Goal: Obtain resource: Download file/media

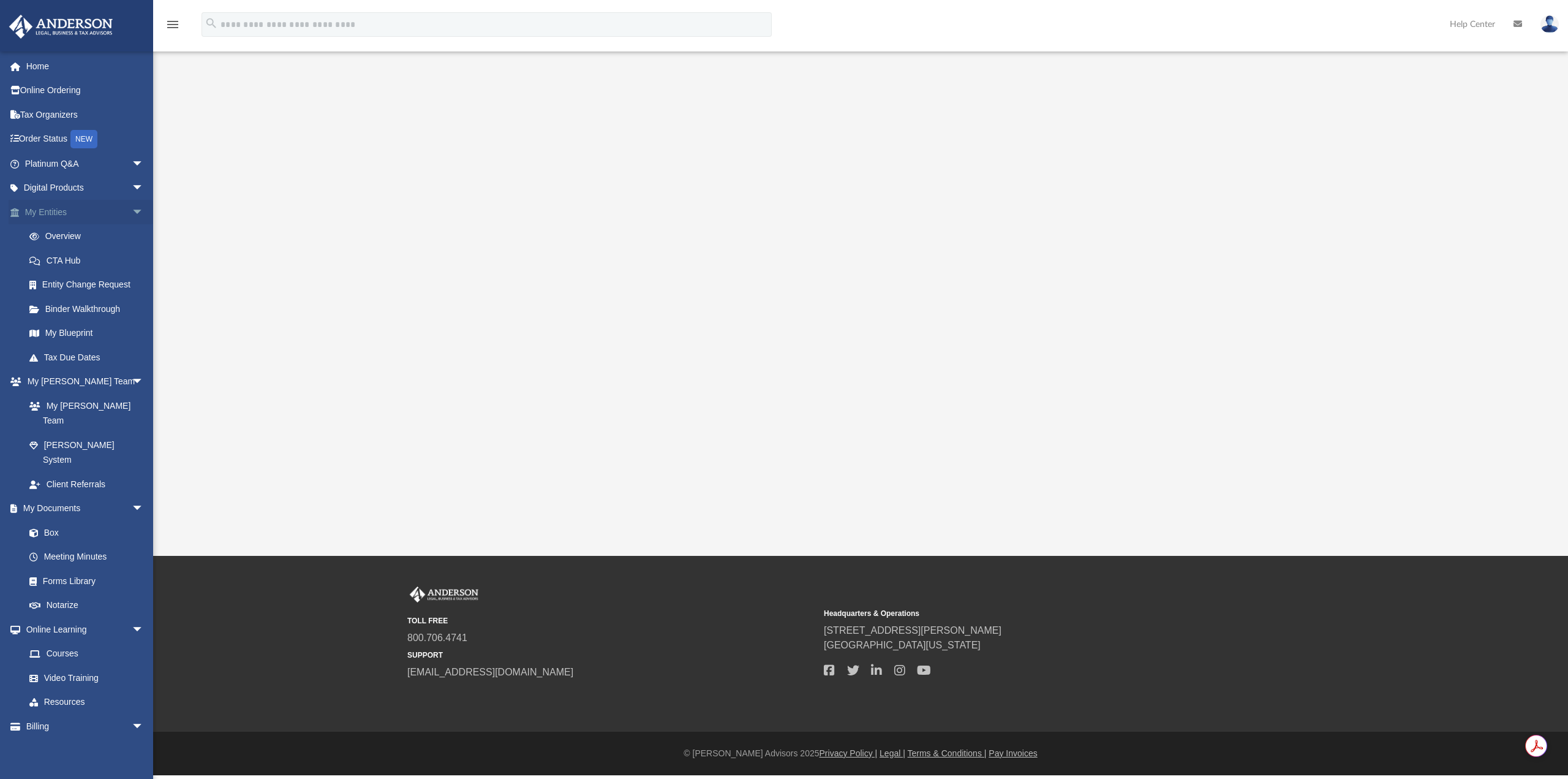
click at [57, 214] on link "My Entities arrow_drop_down" at bounding box center [85, 212] width 154 height 25
click at [56, 218] on link "My Entities arrow_drop_down" at bounding box center [85, 212] width 154 height 25
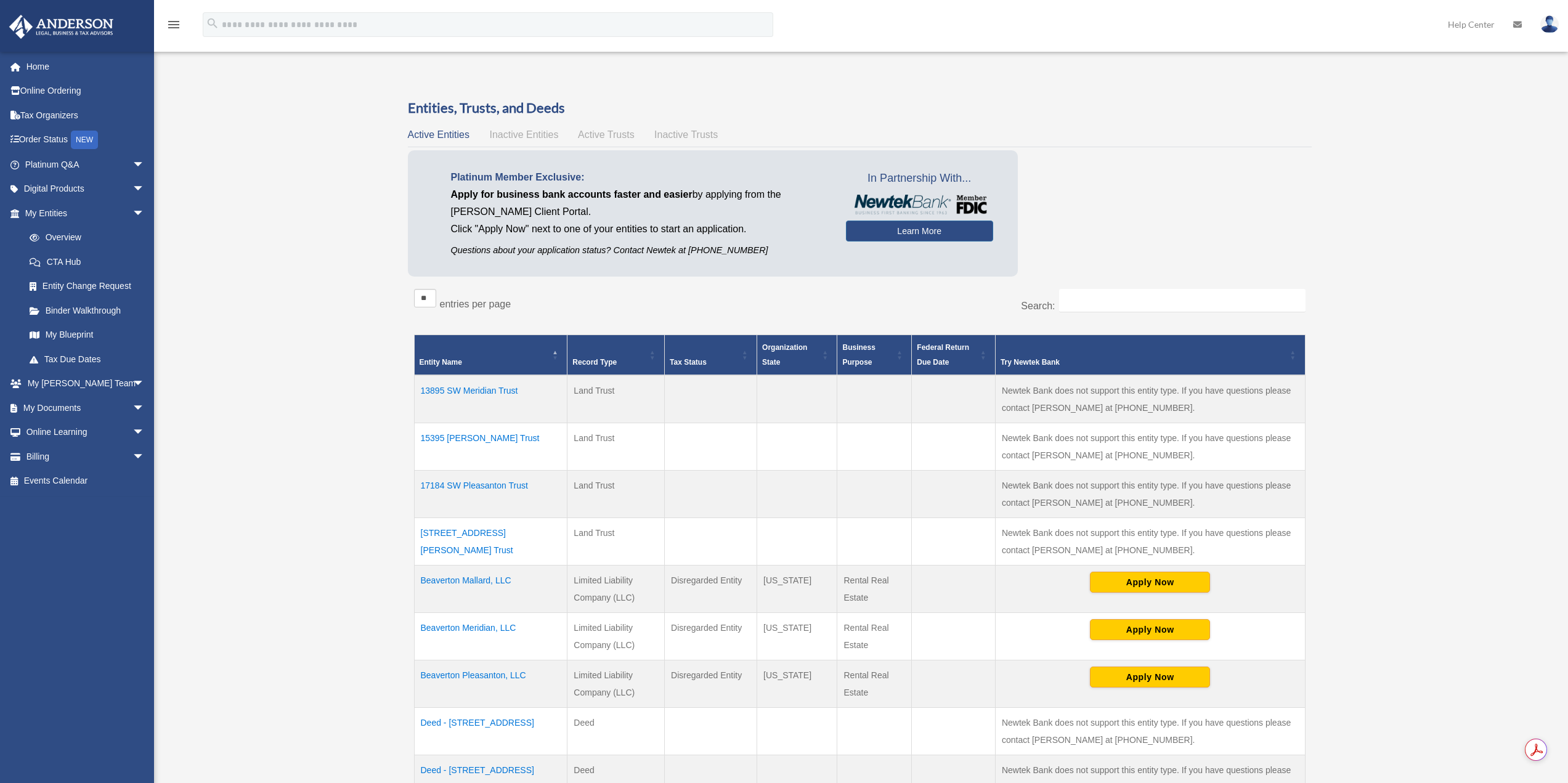
click at [470, 384] on td "13895 SW Meridian Trust" at bounding box center [490, 399] width 153 height 48
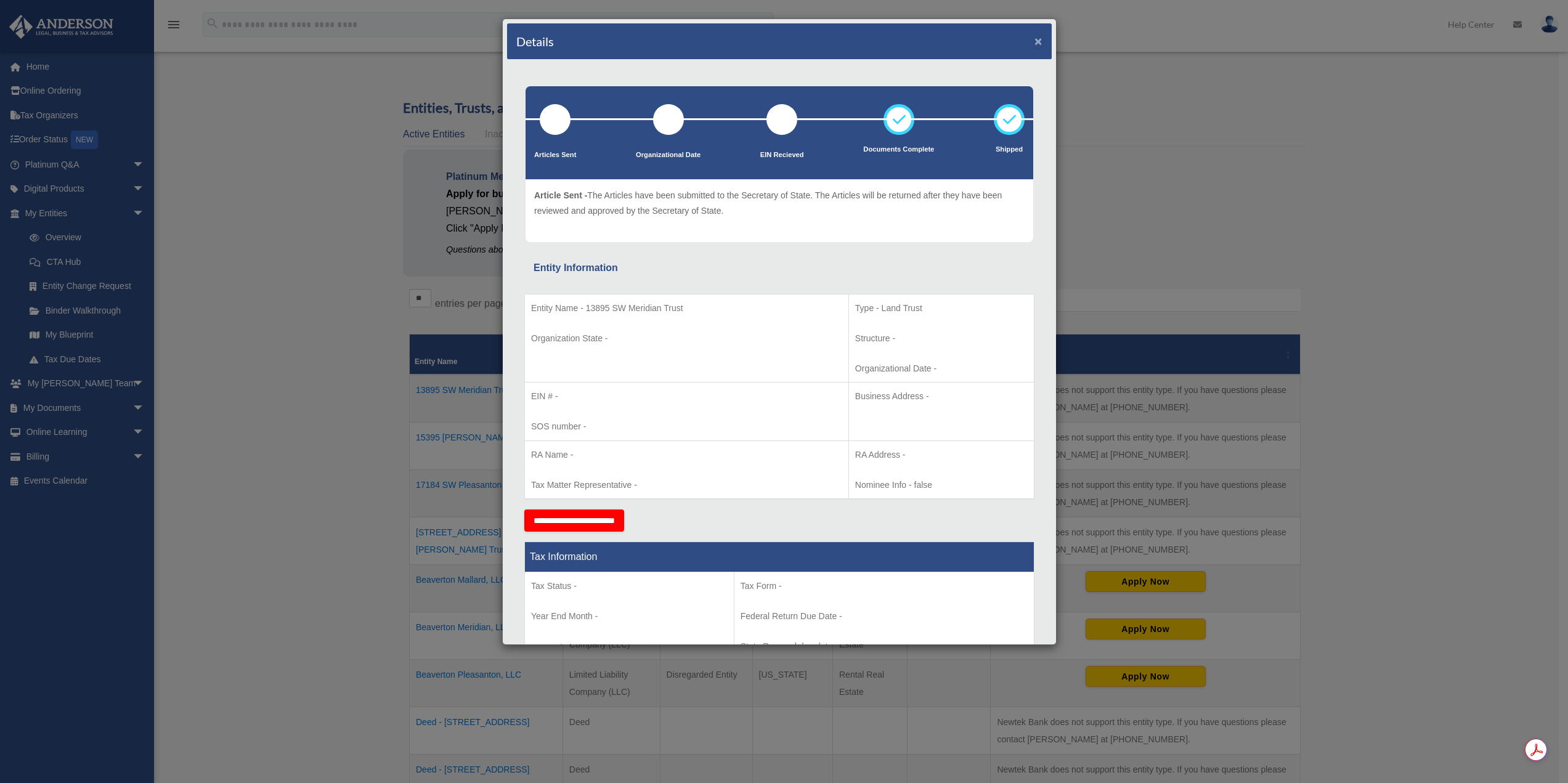
click at [1034, 41] on button "×" at bounding box center [1038, 41] width 8 height 13
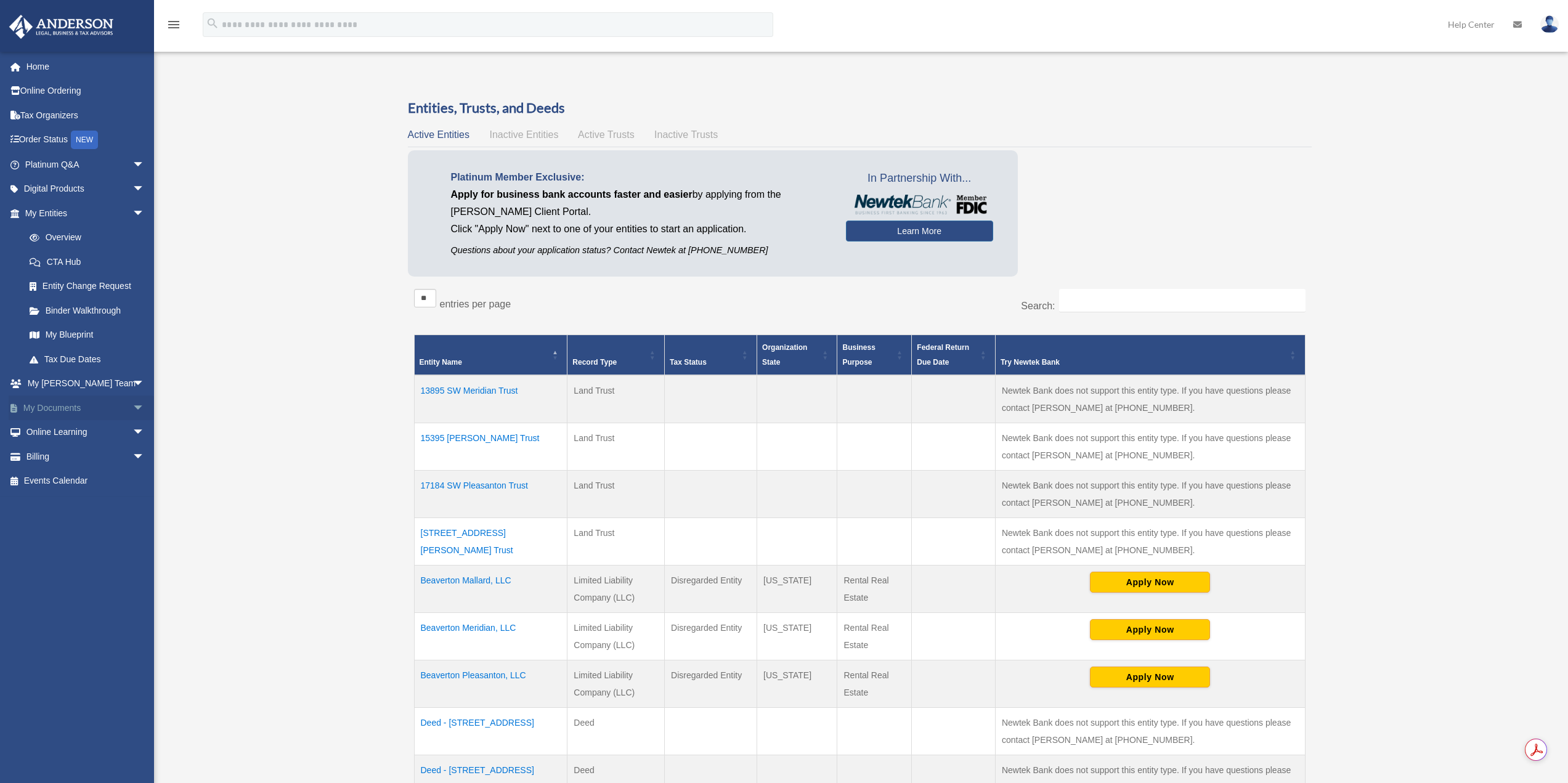
click at [67, 408] on link "My Documents arrow_drop_down" at bounding box center [86, 407] width 155 height 25
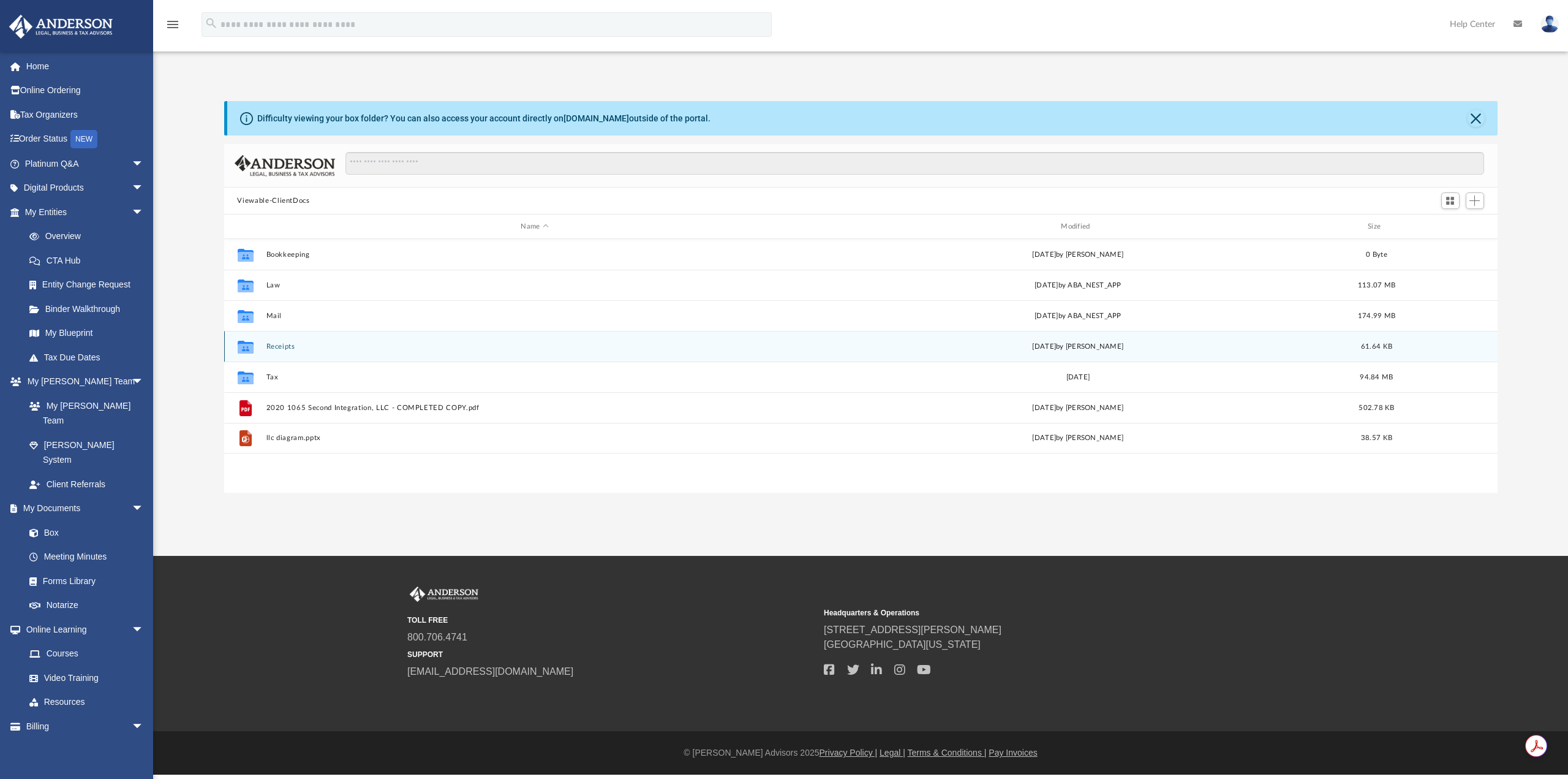
scroll to position [270, 1264]
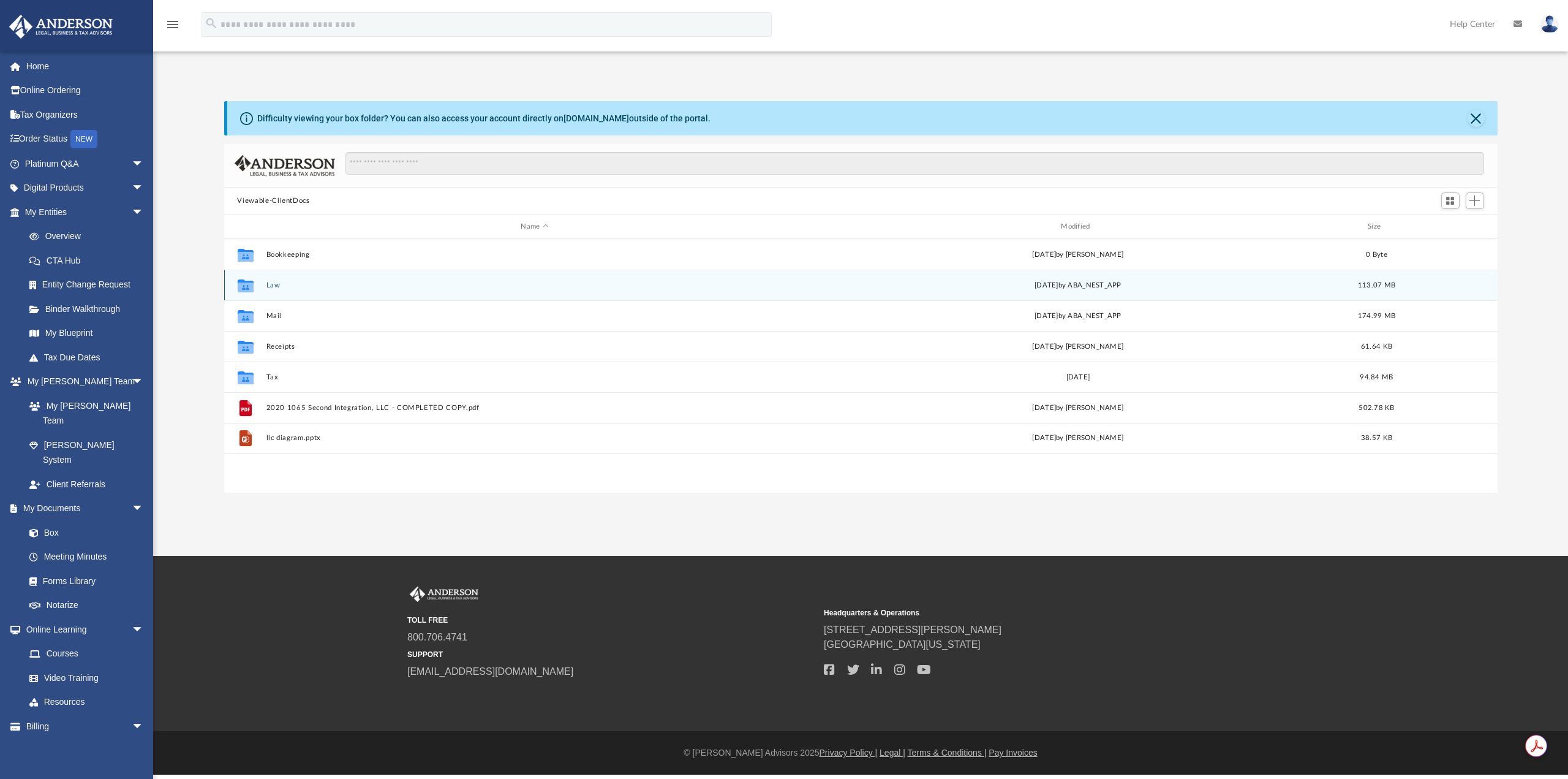
click at [276, 283] on button "Law" at bounding box center [535, 284] width 538 height 8
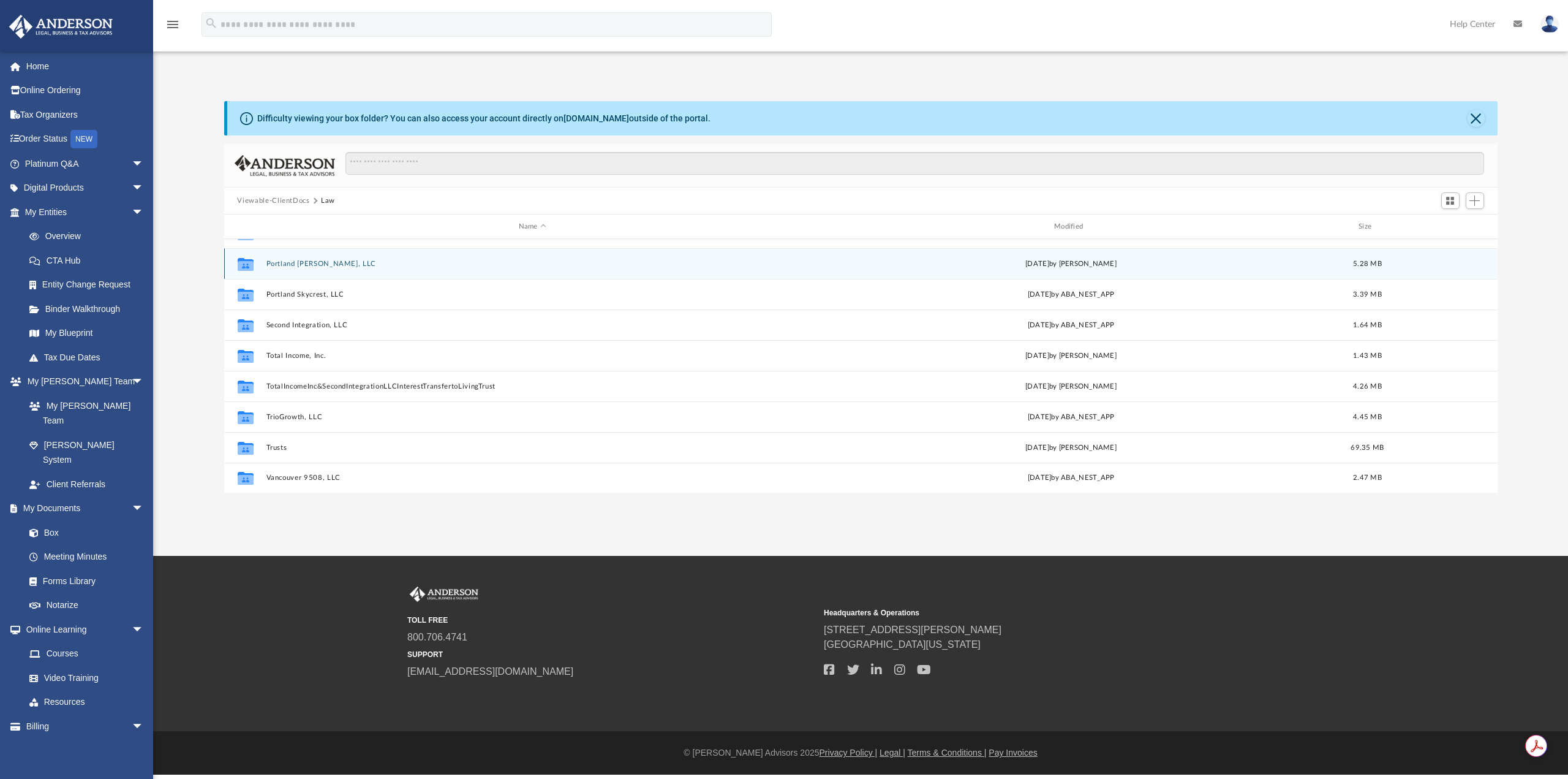
scroll to position [114, 0]
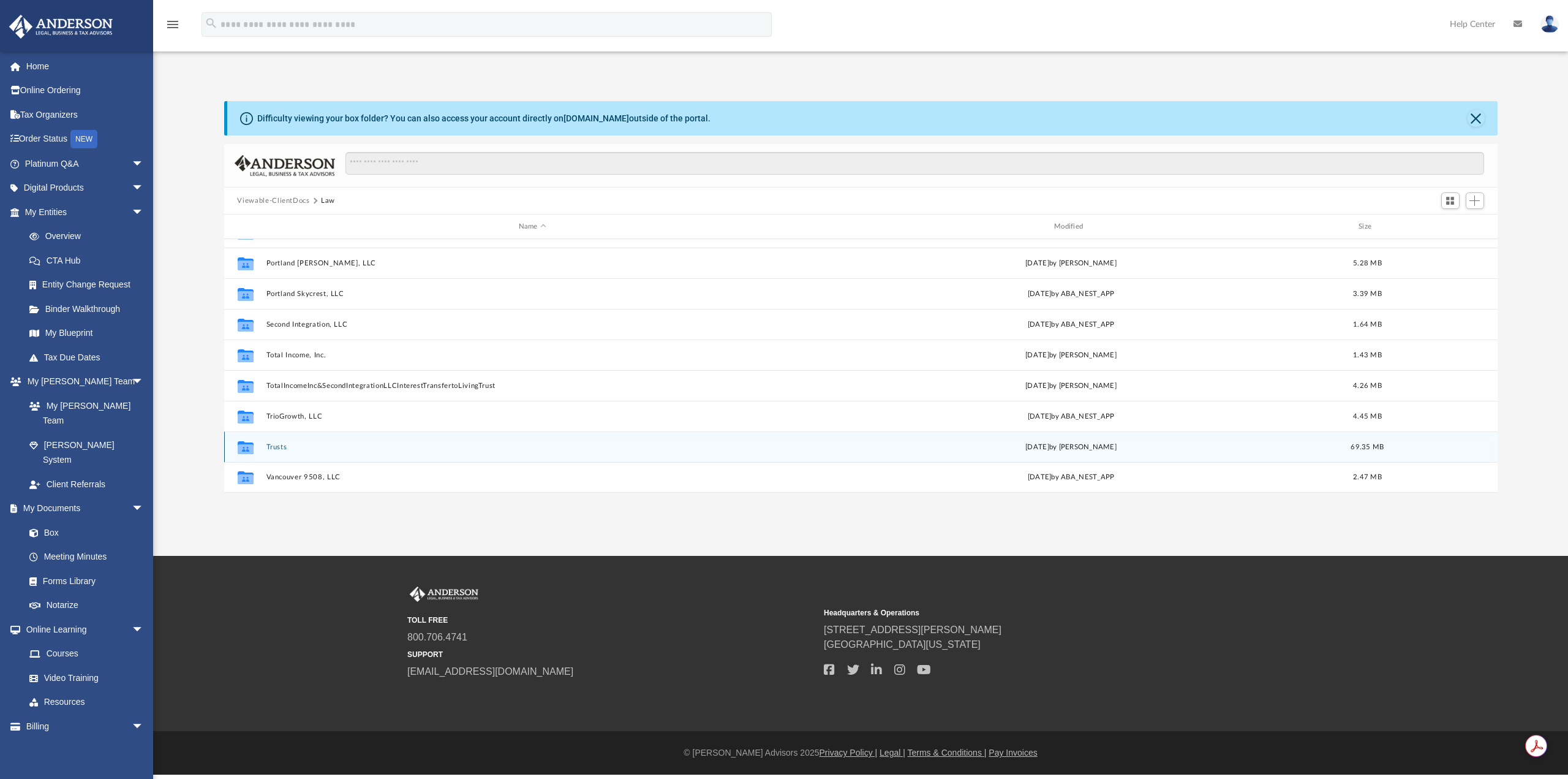
click at [278, 447] on button "Trusts" at bounding box center [532, 446] width 533 height 8
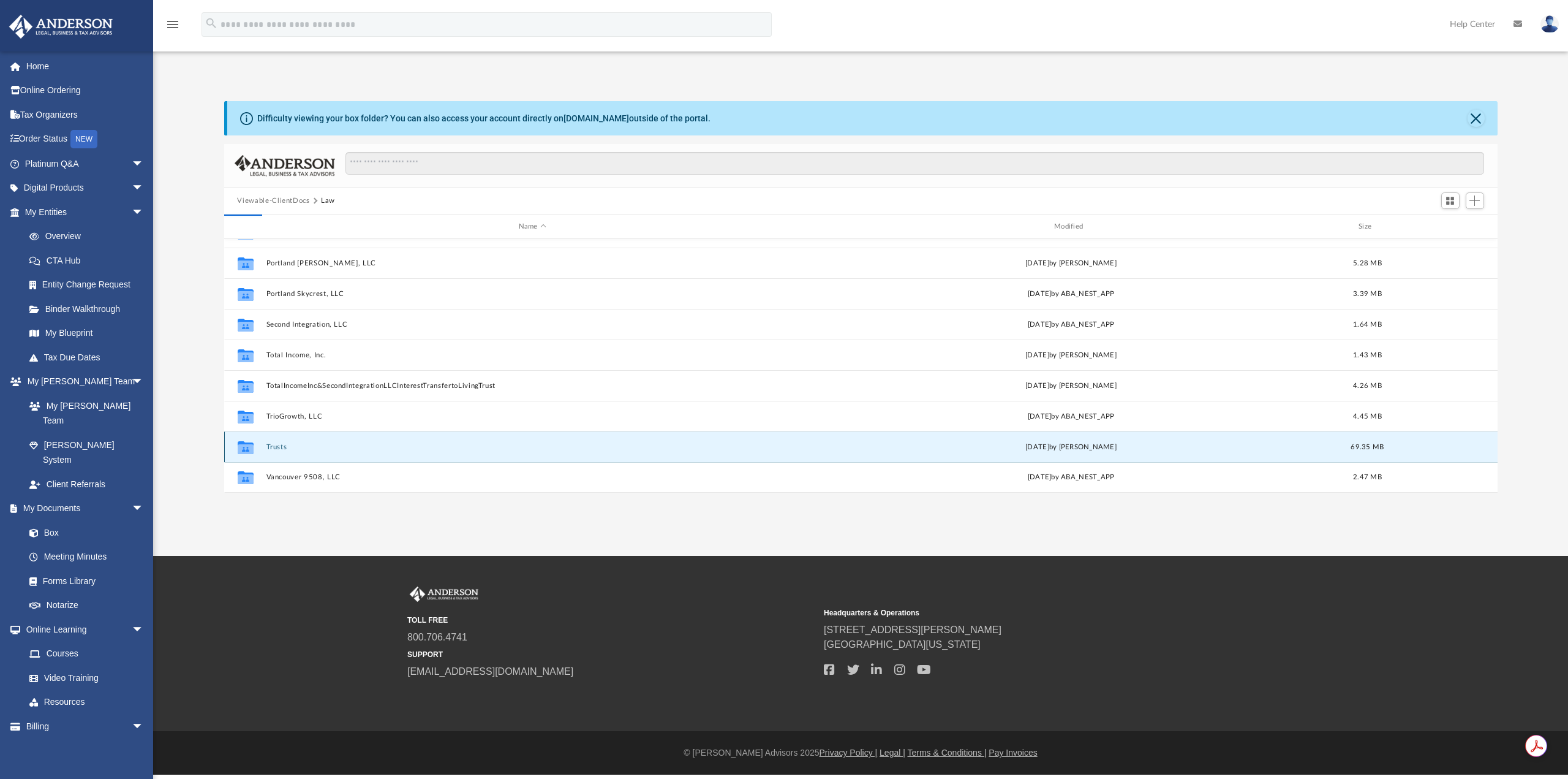
scroll to position [0, 0]
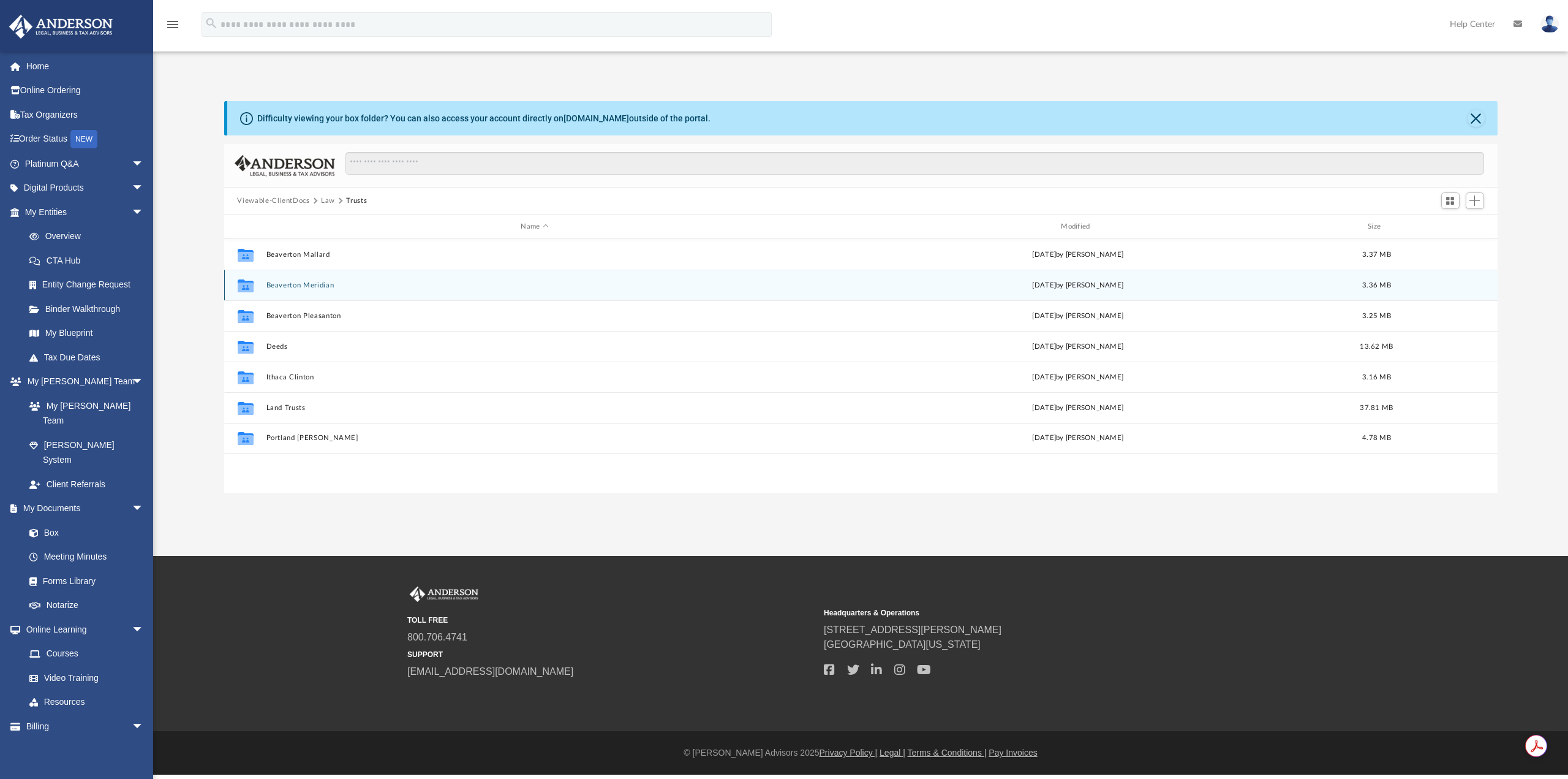
click at [319, 289] on button "Beaverton Meridian" at bounding box center [535, 284] width 538 height 8
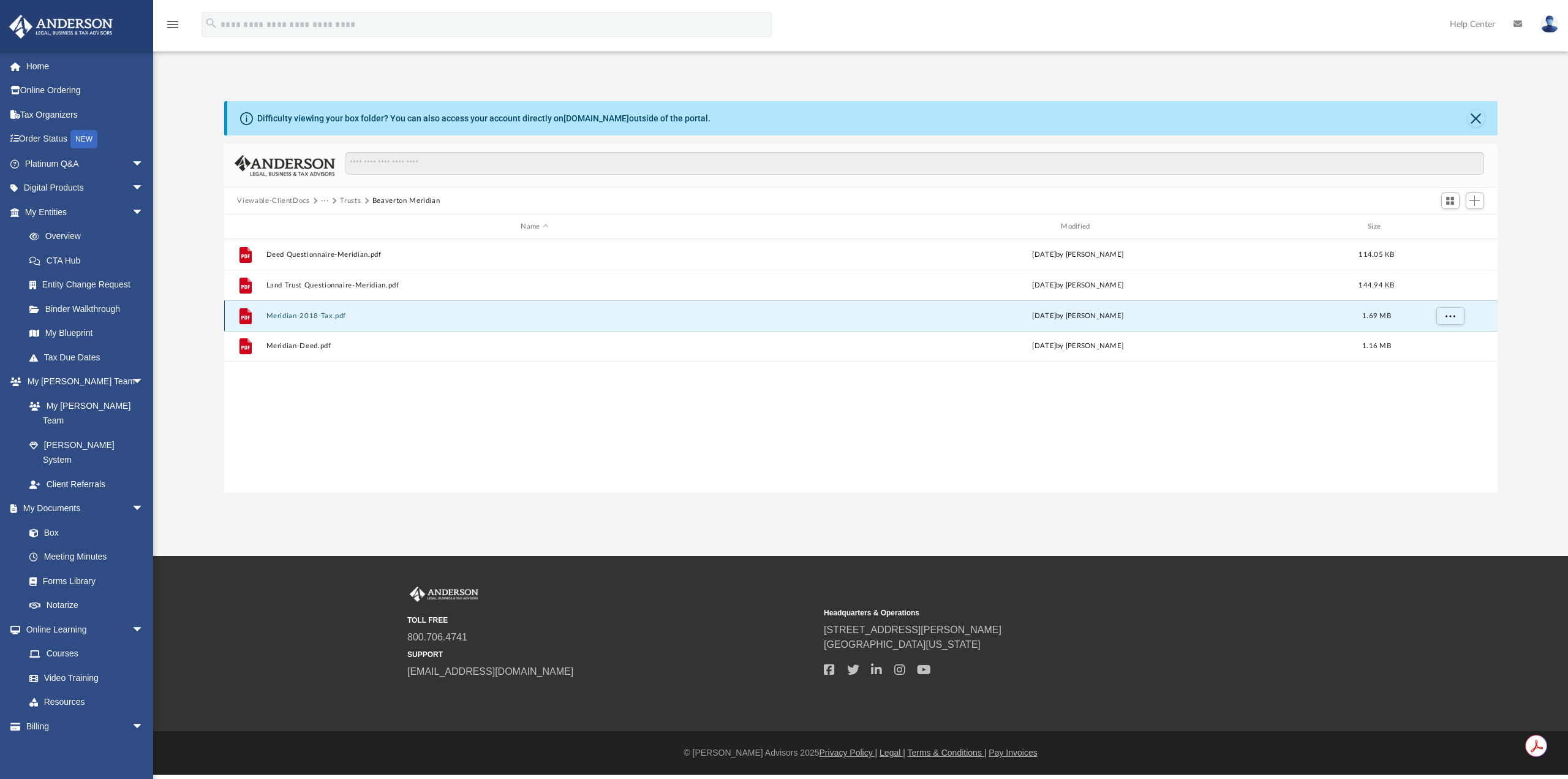
click at [325, 312] on button "Meridian-2018-Tax.pdf" at bounding box center [535, 316] width 538 height 8
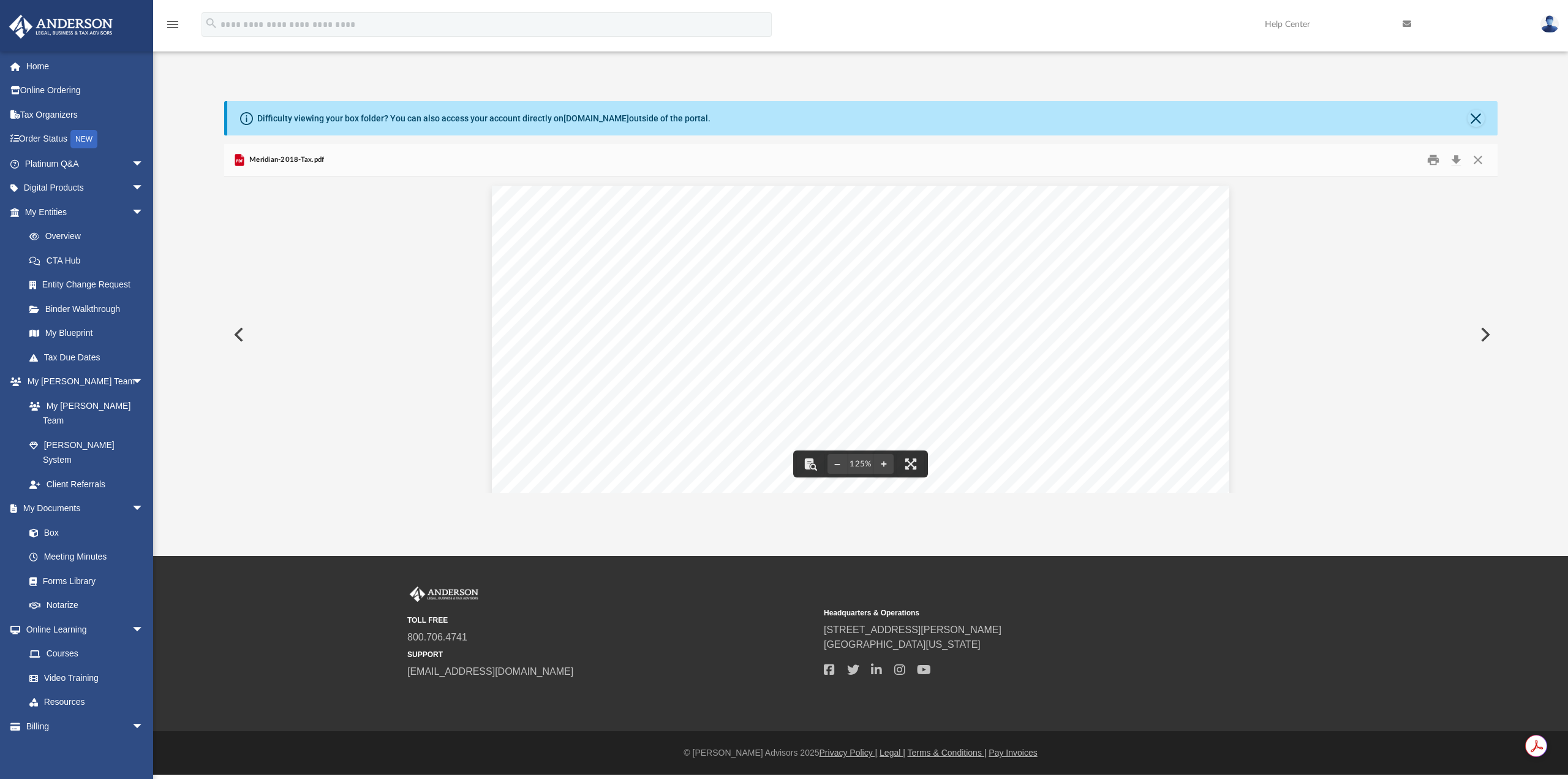
click at [242, 341] on button "Preview" at bounding box center [238, 334] width 27 height 34
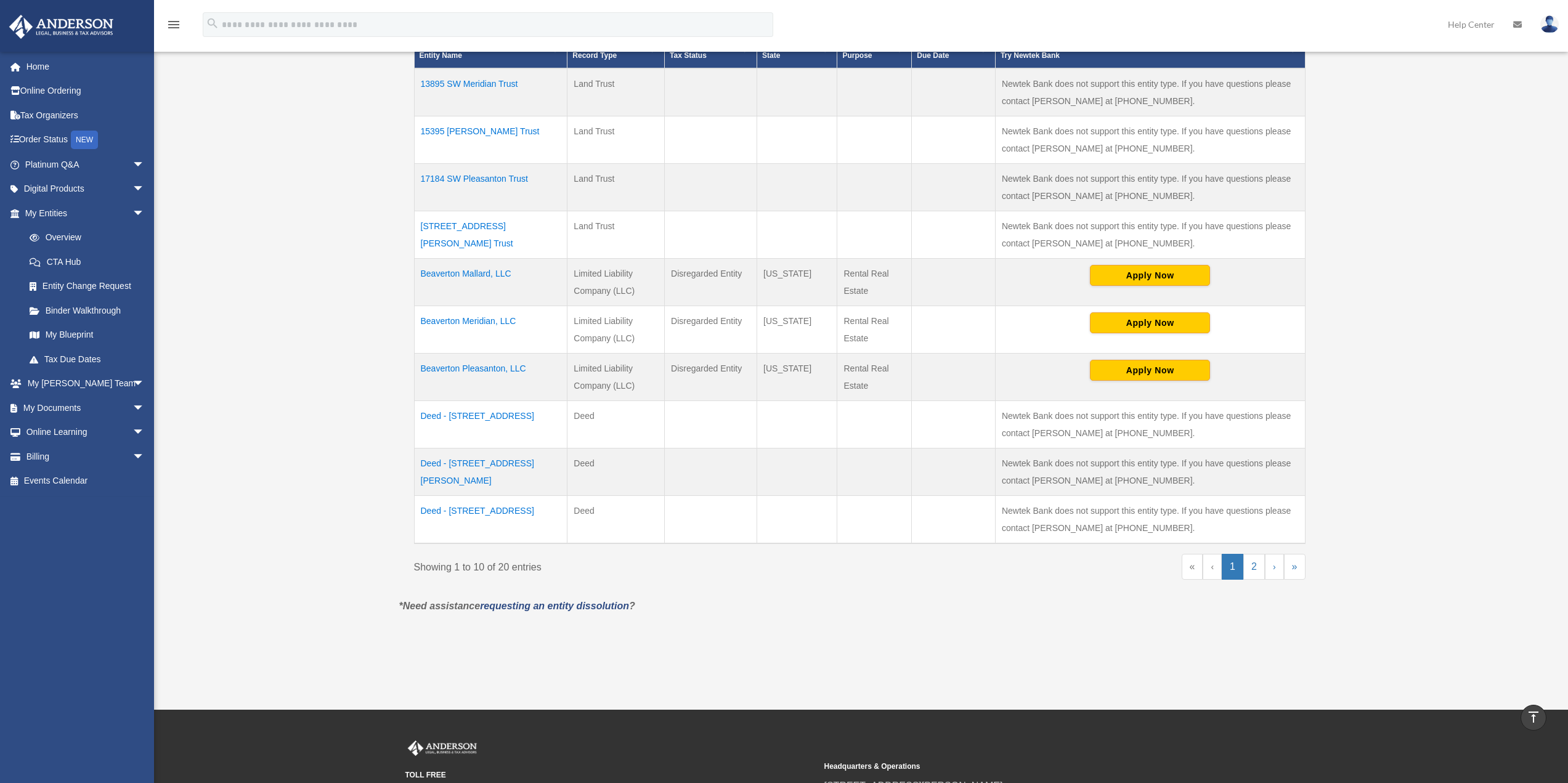
scroll to position [308, 0]
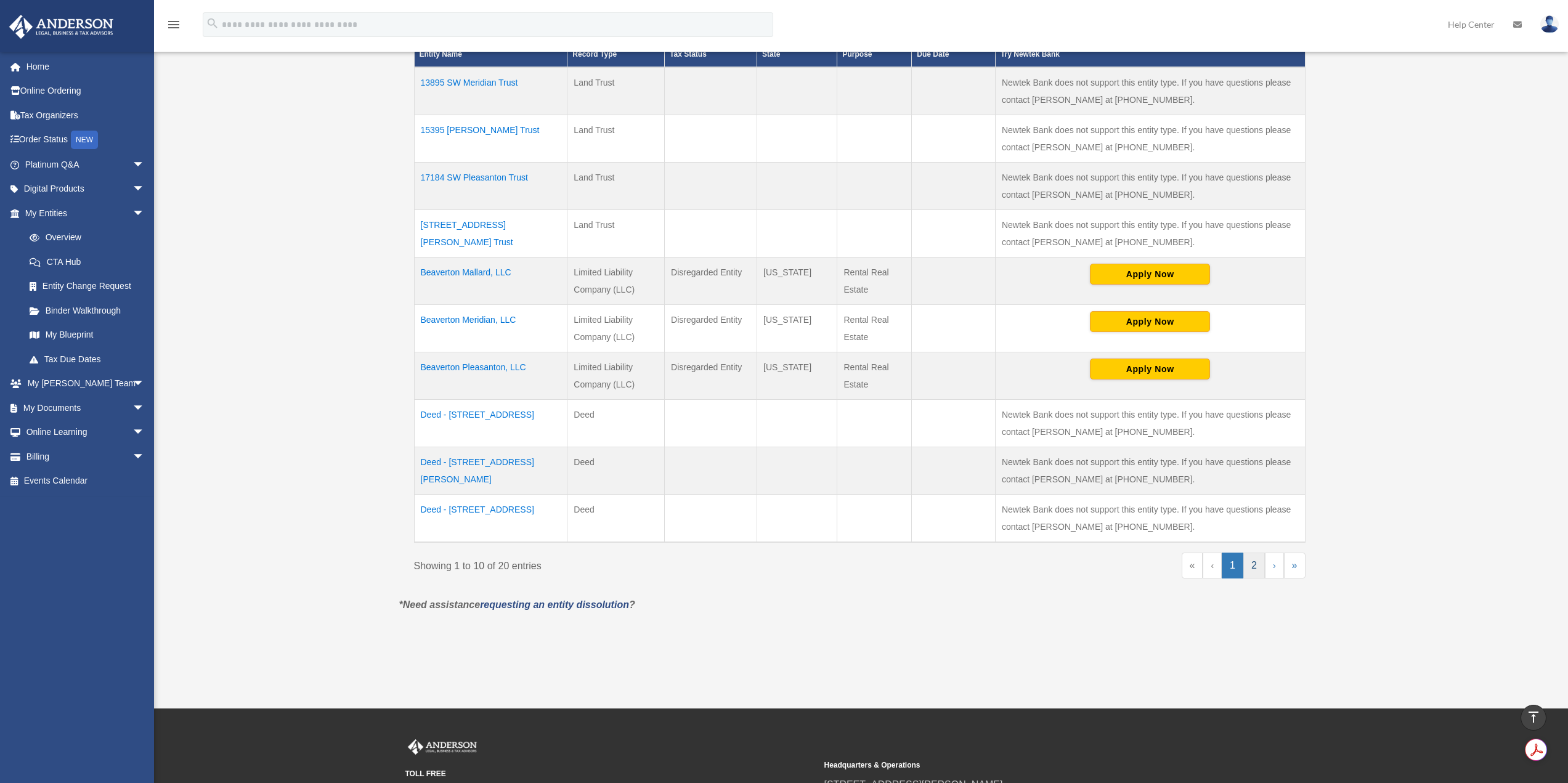
click at [1251, 568] on link "2" at bounding box center [1254, 566] width 21 height 26
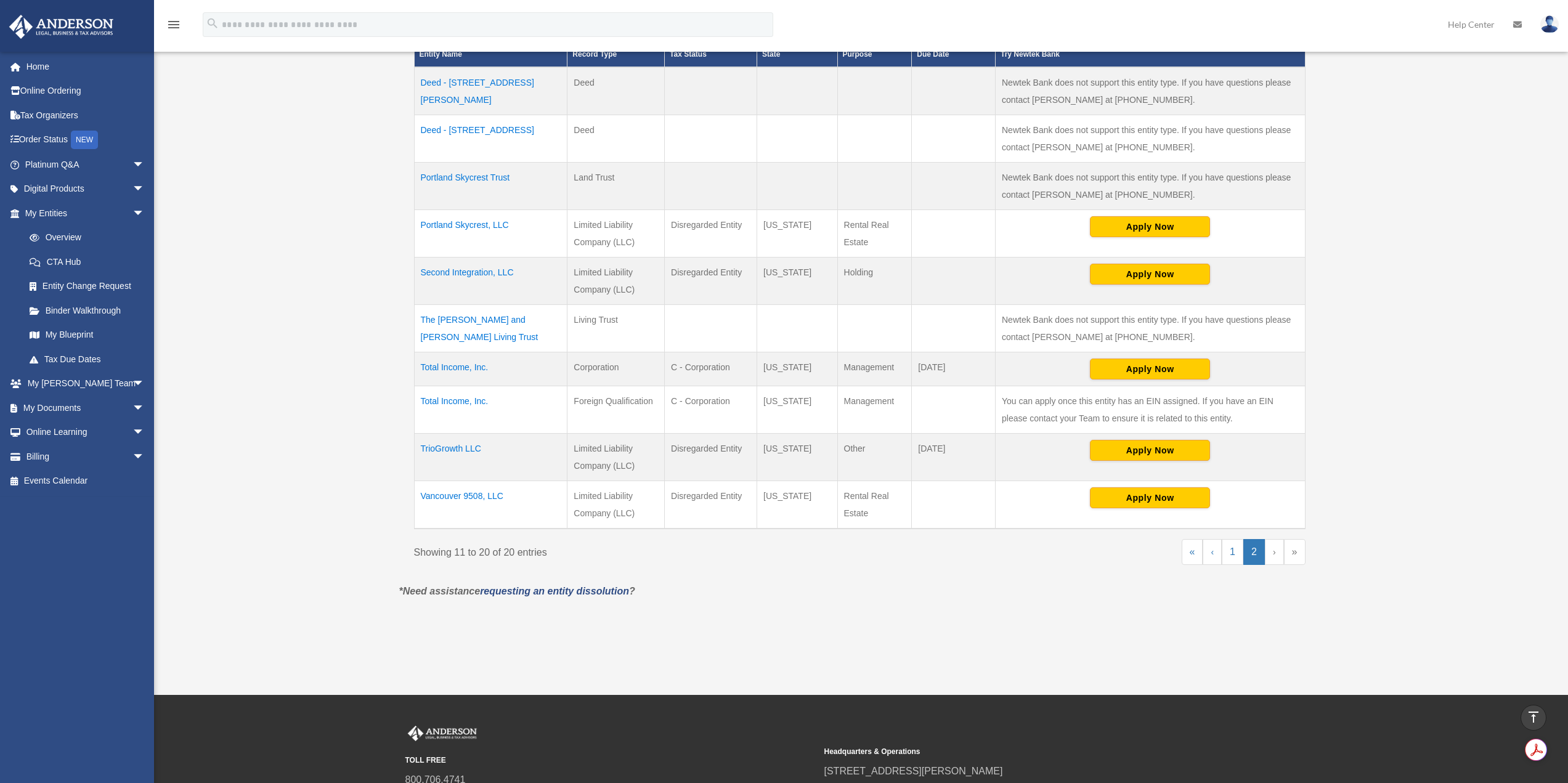
click at [506, 319] on td "The Richard A. Forand and Deborah C. Forand Living Trust" at bounding box center [490, 328] width 153 height 48
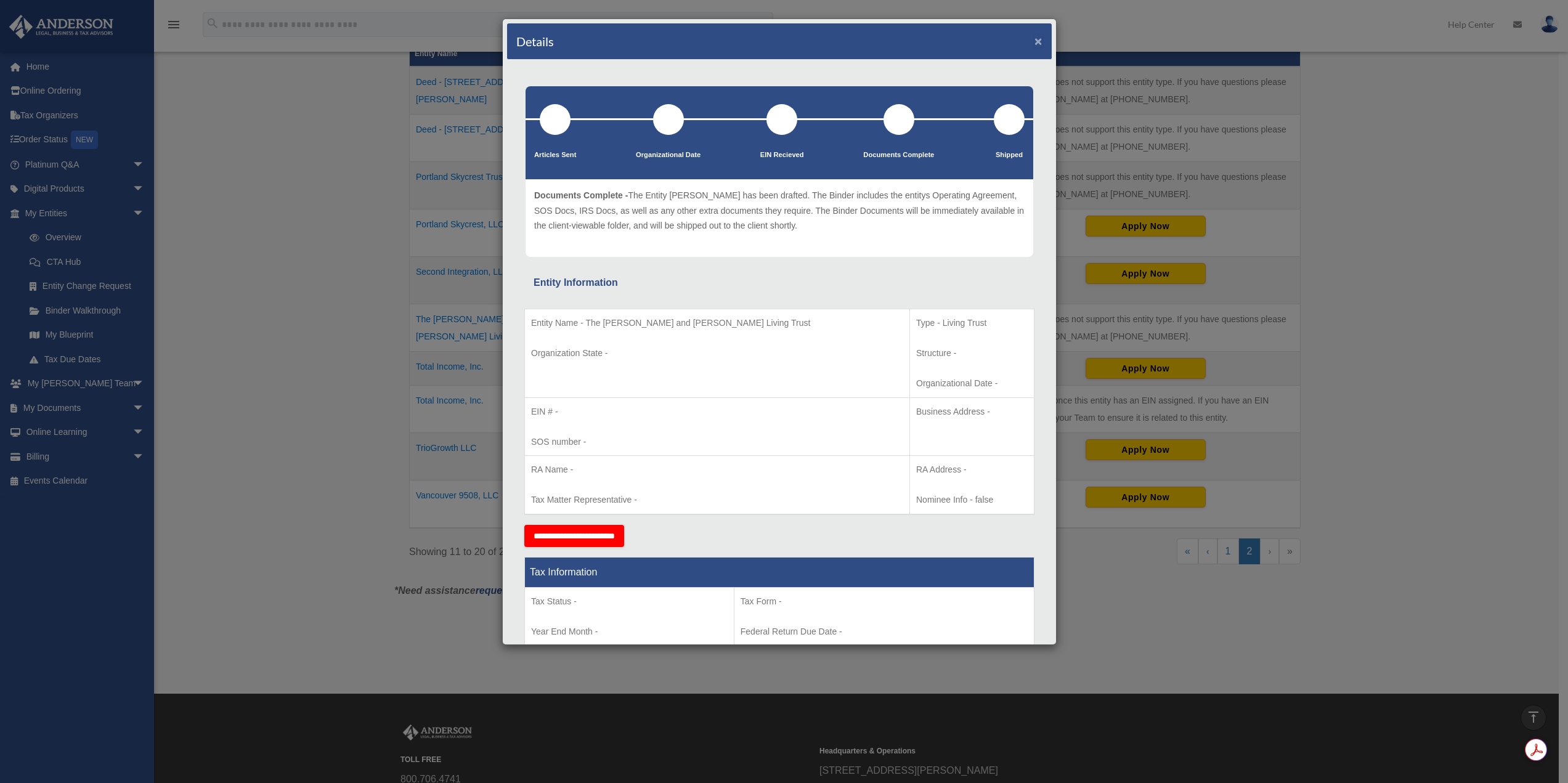
click at [1034, 43] on button "×" at bounding box center [1038, 41] width 8 height 13
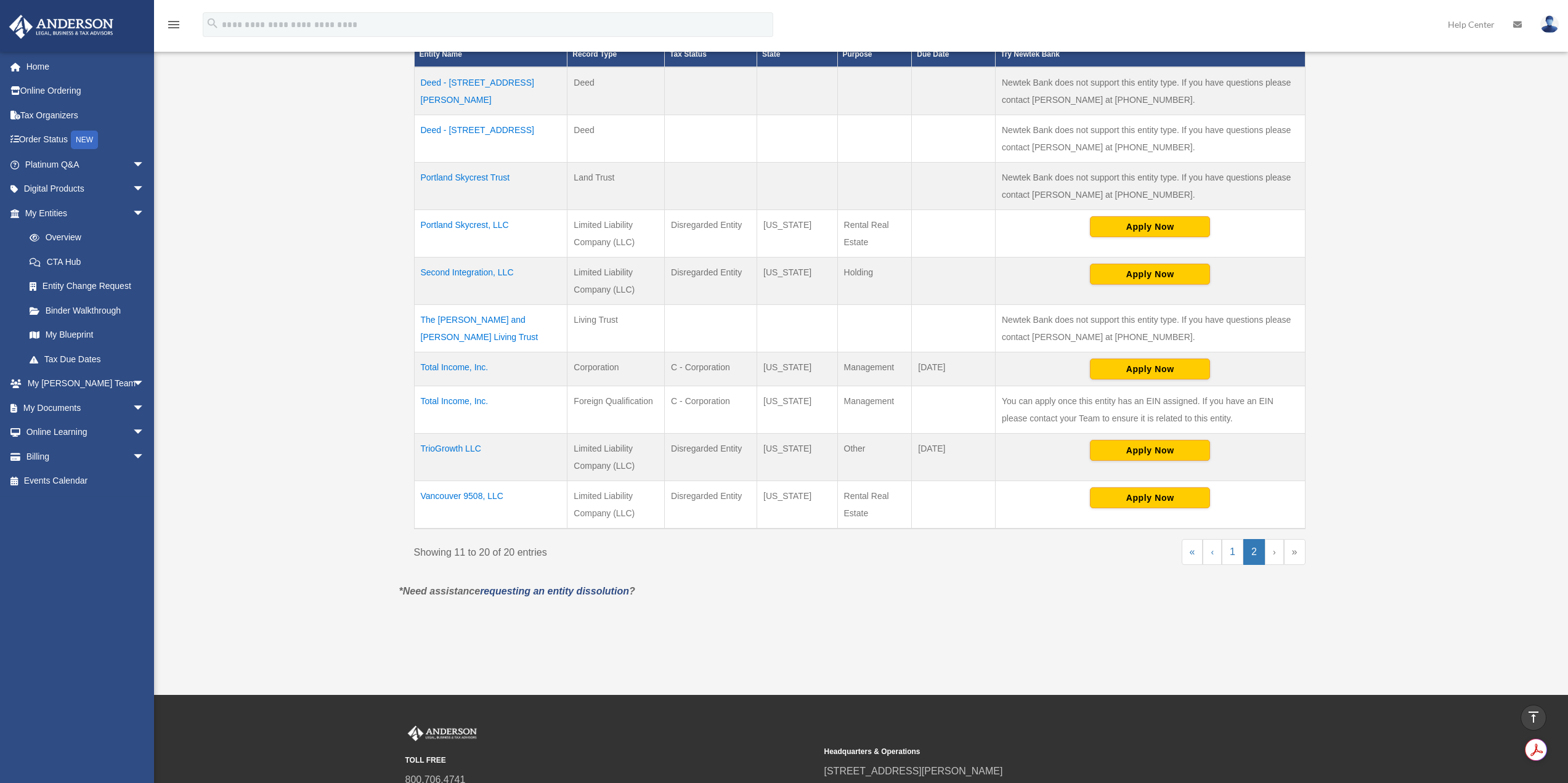
click at [477, 318] on td "The Richard A. Forand and Deborah C. Forand Living Trust" at bounding box center [490, 328] width 153 height 48
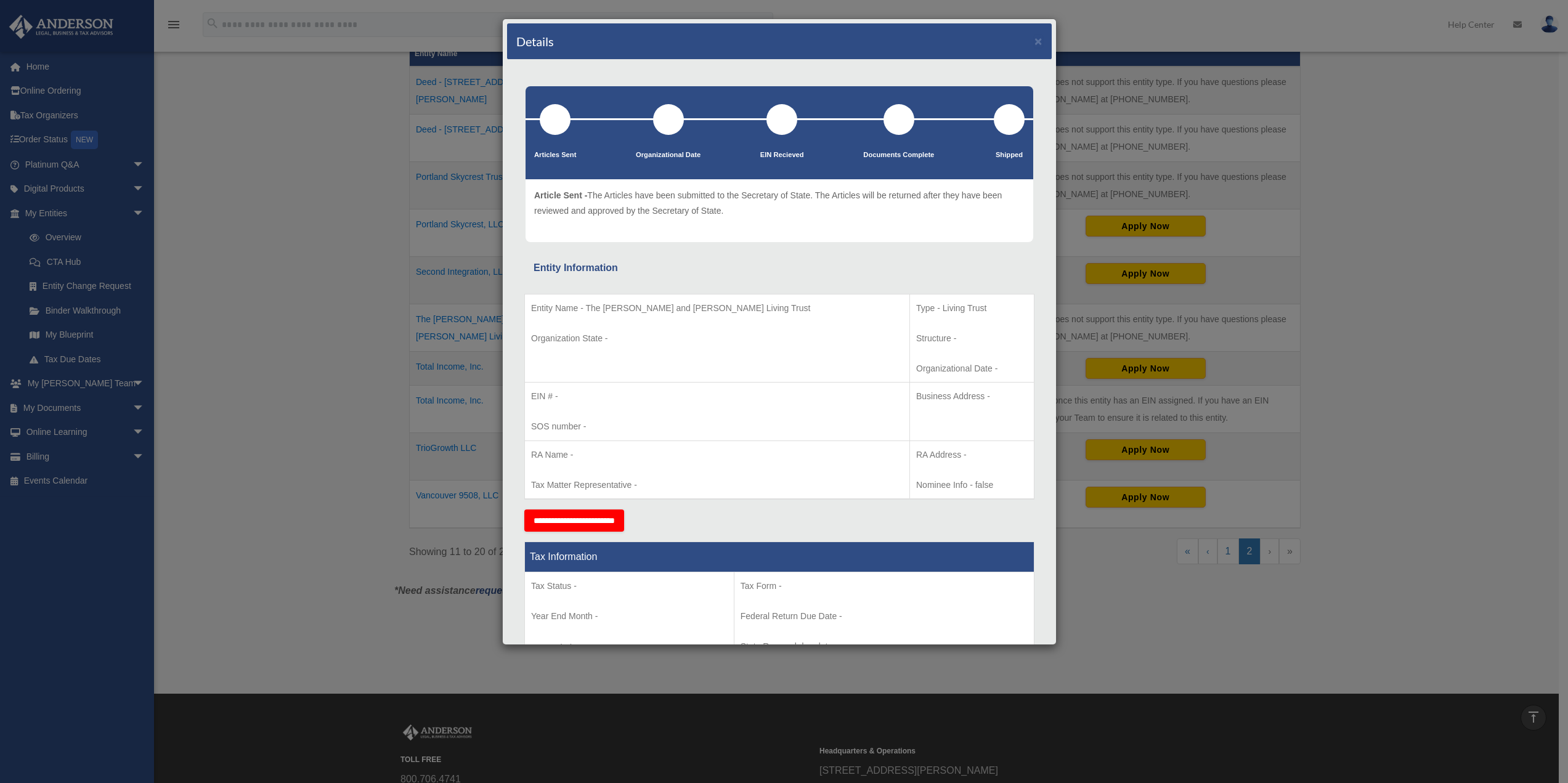
scroll to position [0, 0]
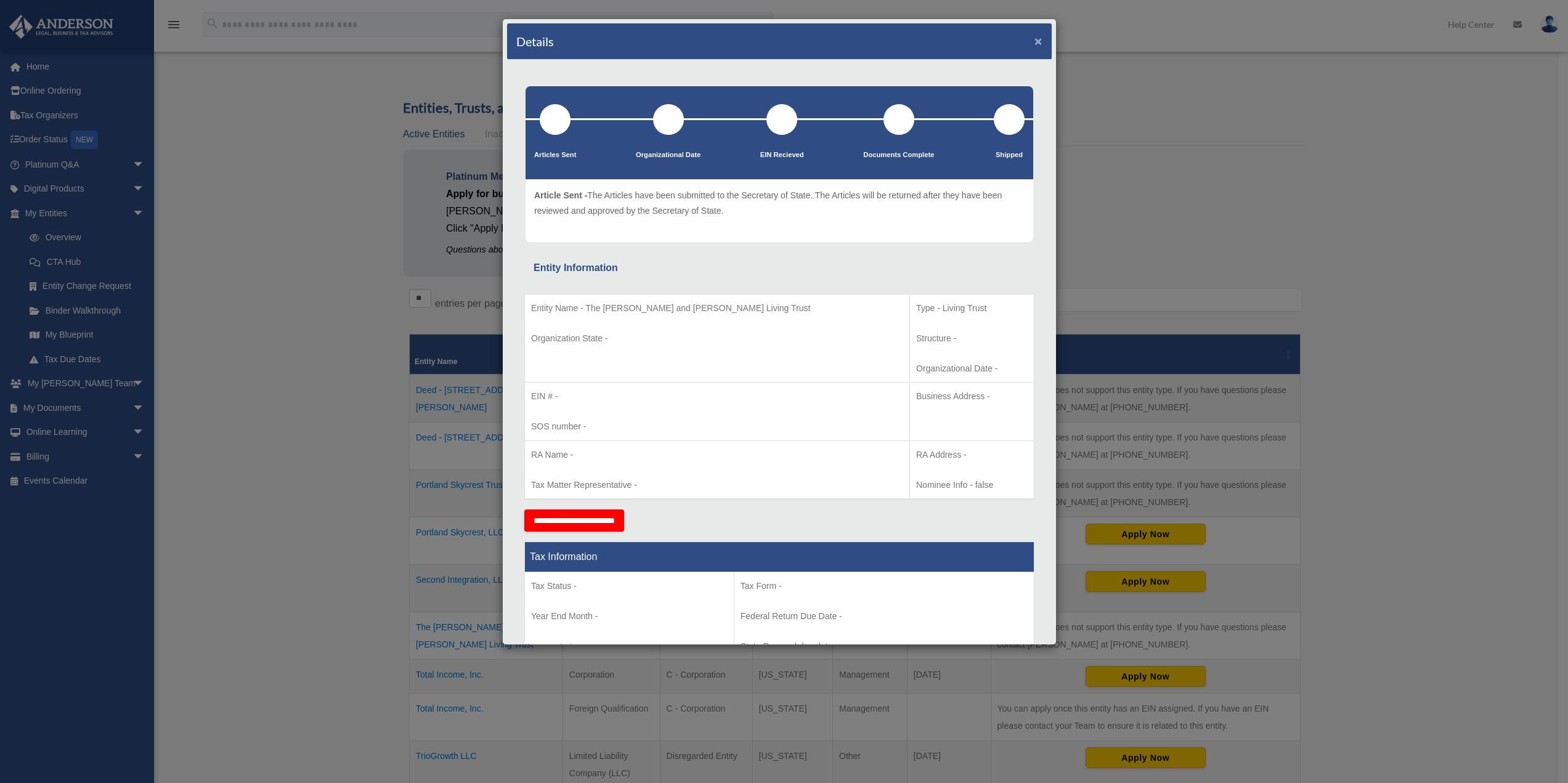
click at [1034, 39] on button "×" at bounding box center [1038, 41] width 8 height 13
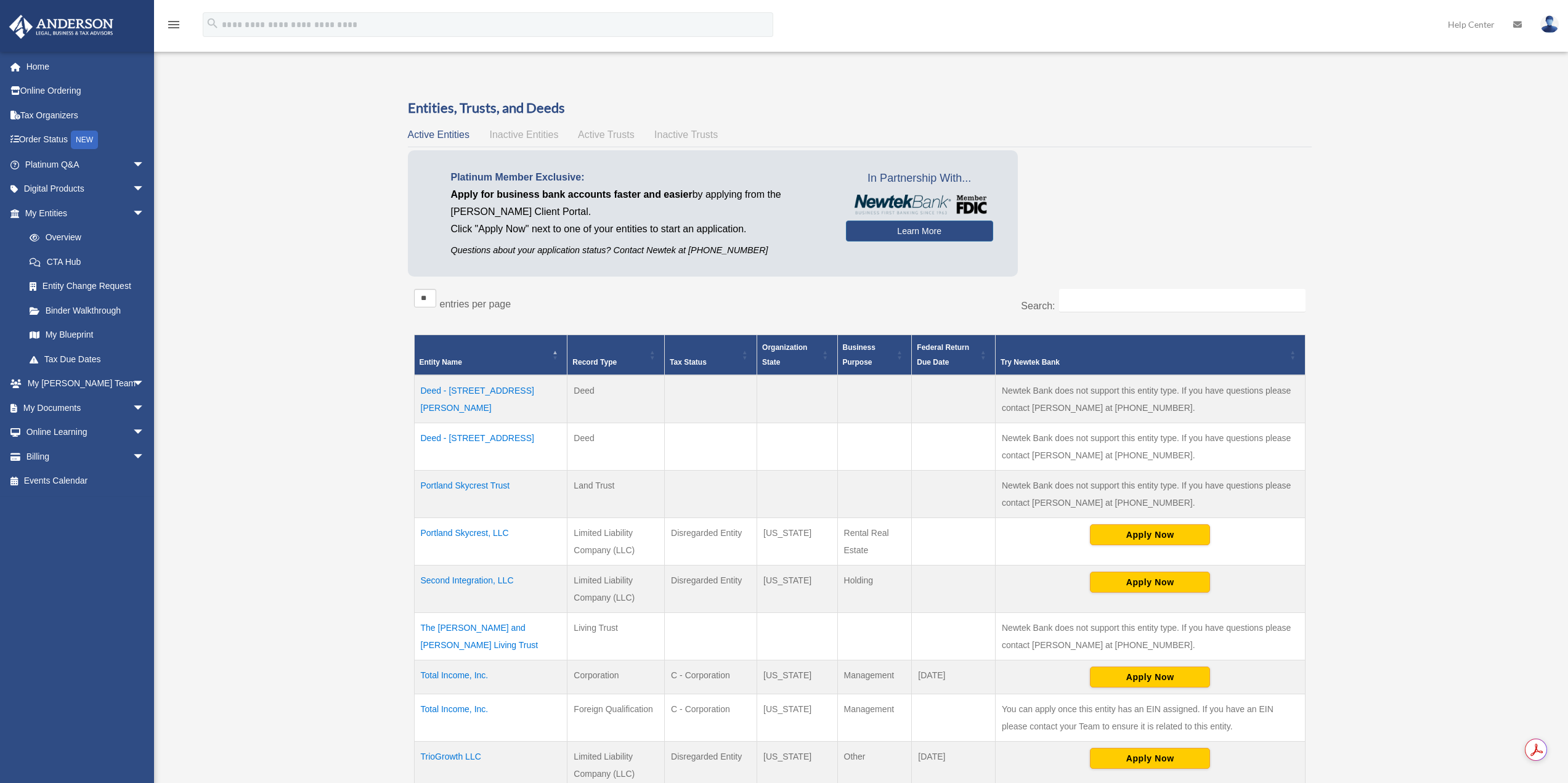
click at [607, 129] on span "Active Trusts" at bounding box center [606, 134] width 56 height 11
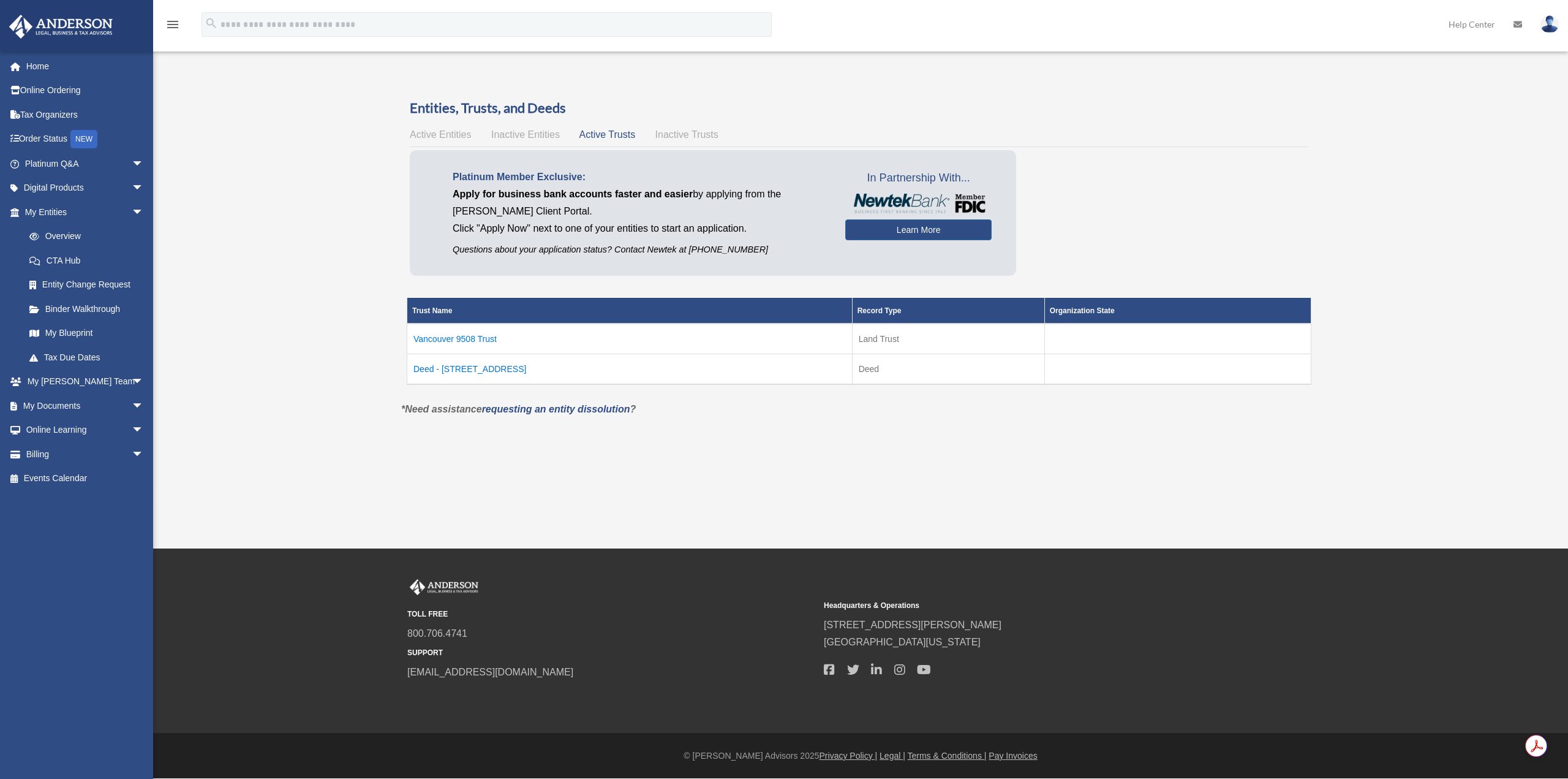
click at [691, 133] on span "Inactive Trusts" at bounding box center [686, 134] width 63 height 11
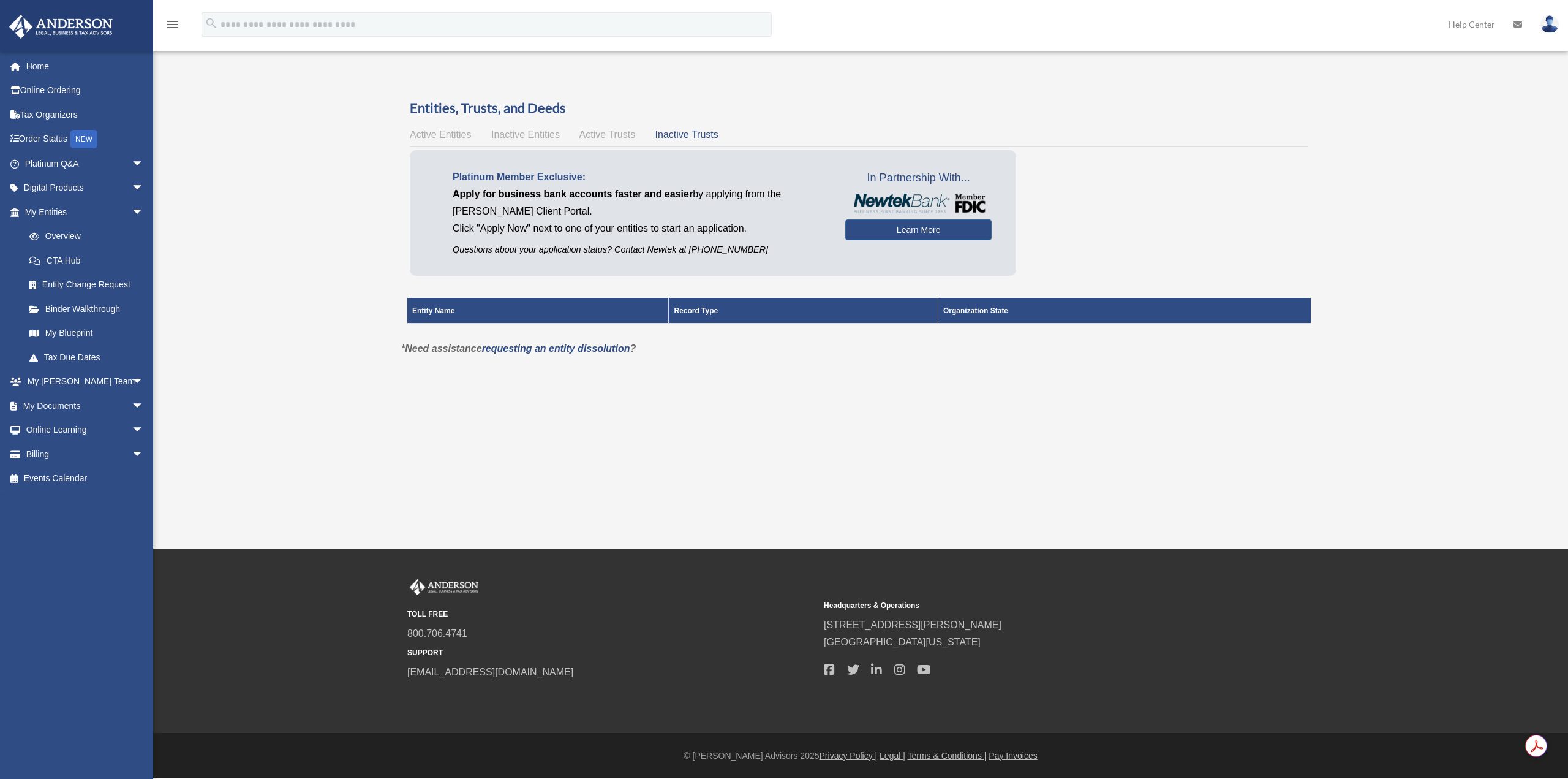
click at [612, 136] on span "Active Trusts" at bounding box center [607, 134] width 56 height 11
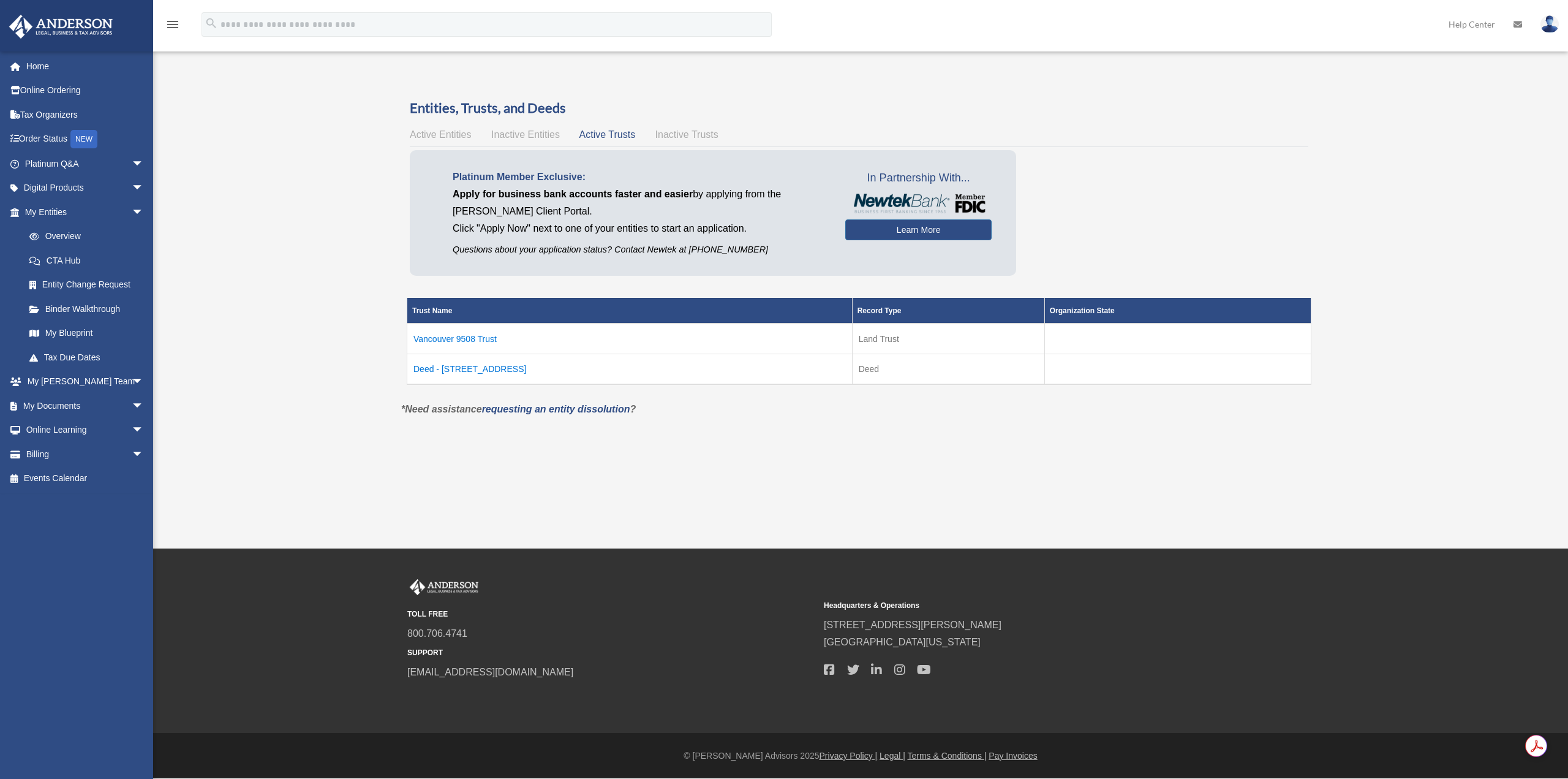
click at [472, 336] on td "Vancouver 9508 Trust" at bounding box center [630, 338] width 445 height 31
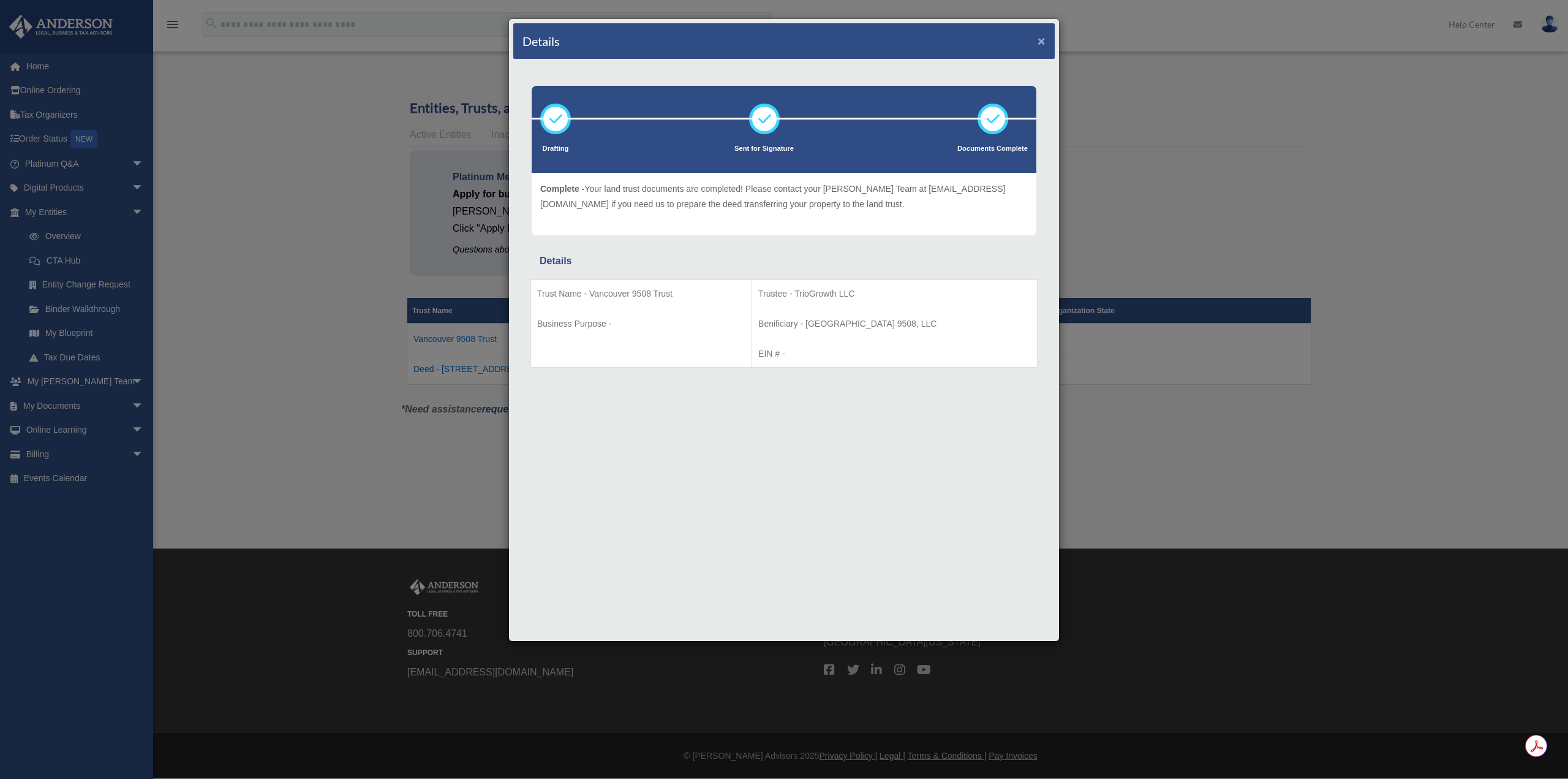
click at [1044, 40] on button "×" at bounding box center [1041, 40] width 8 height 13
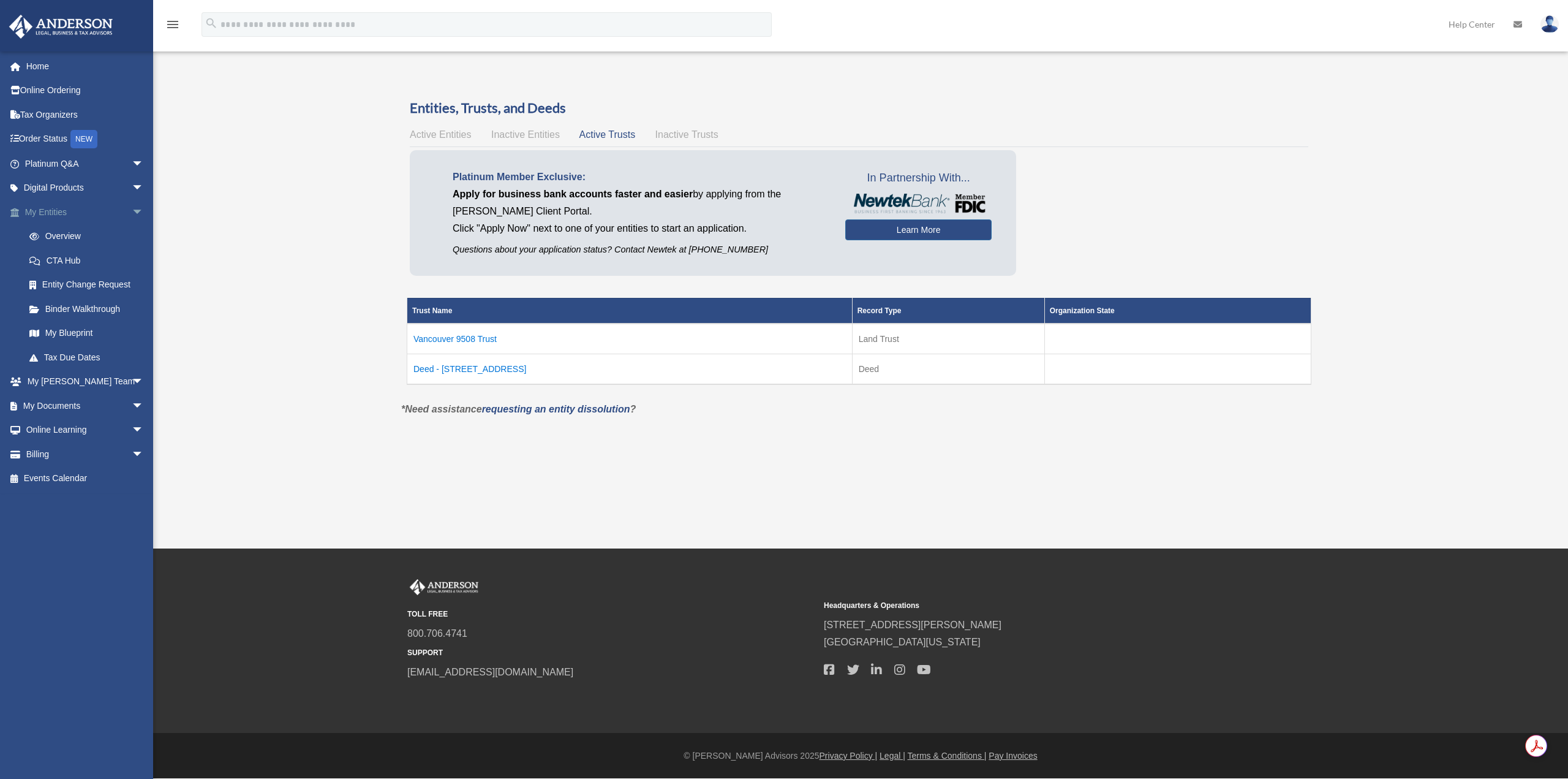
click at [44, 206] on link "My Entities arrow_drop_down" at bounding box center [85, 212] width 154 height 25
click at [439, 136] on span "Active Entities" at bounding box center [440, 134] width 61 height 11
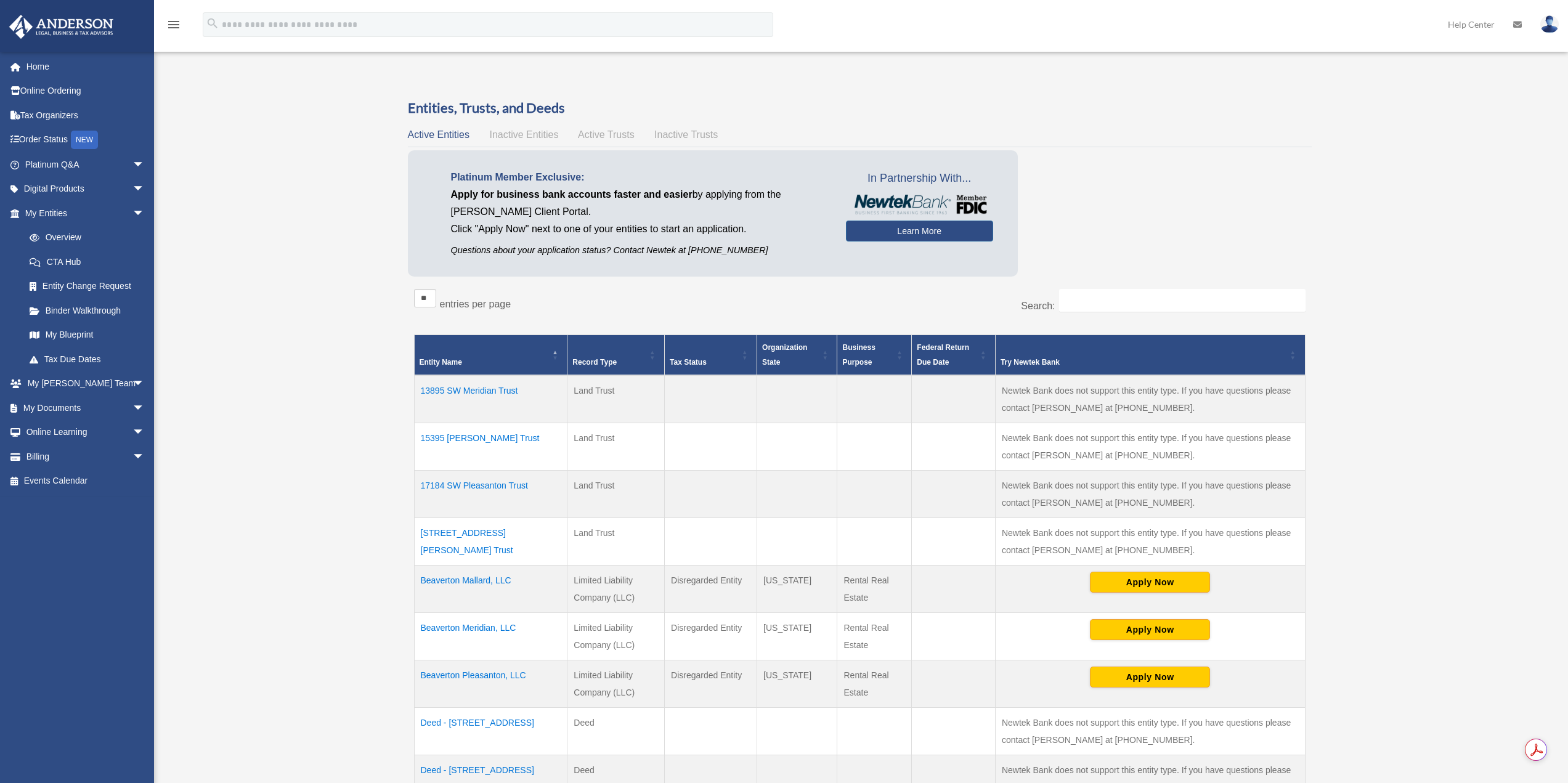
click at [487, 387] on td "13895 SW Meridian Trust" at bounding box center [490, 399] width 153 height 48
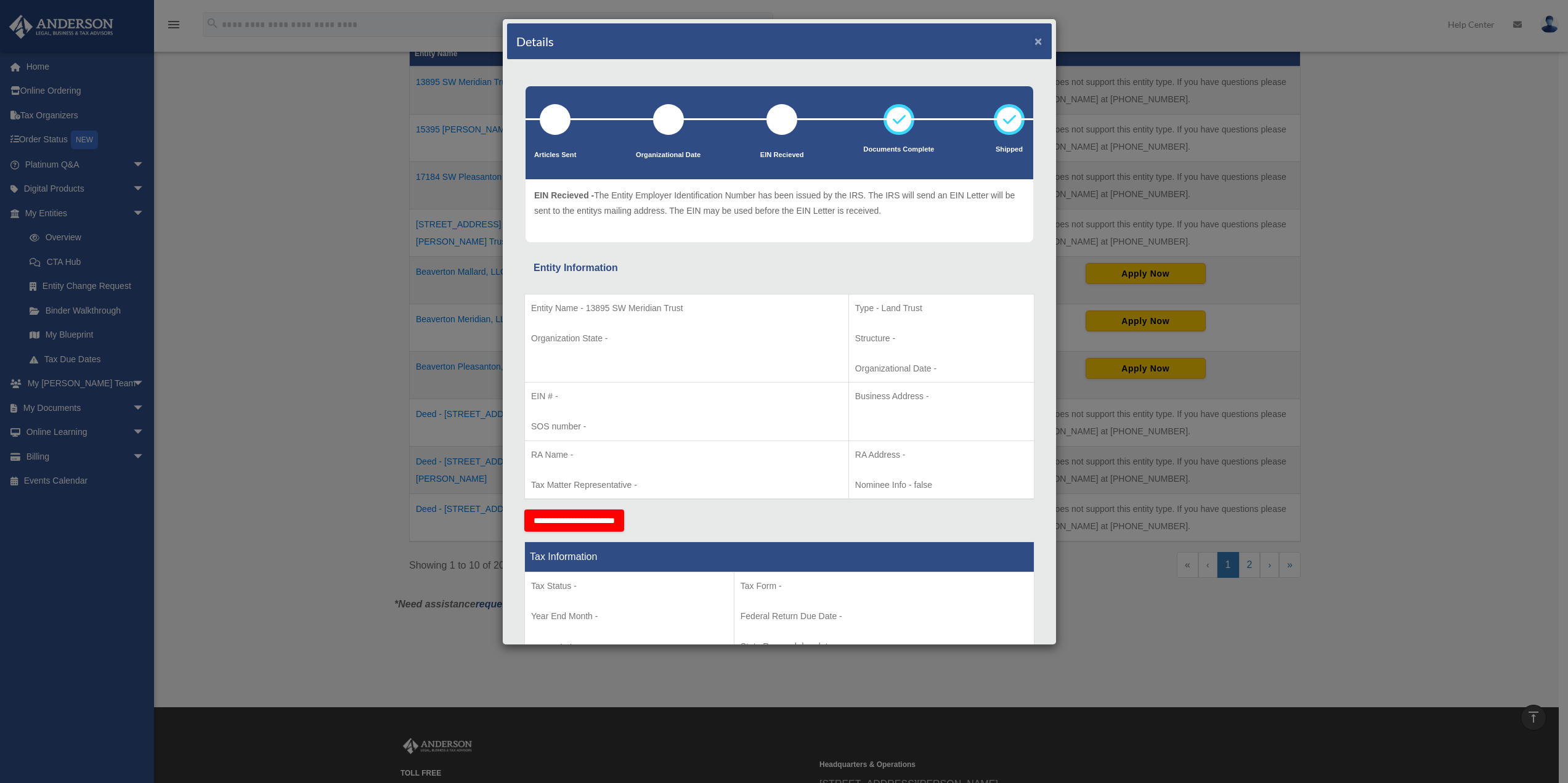
click at [1034, 44] on button "×" at bounding box center [1038, 41] width 8 height 13
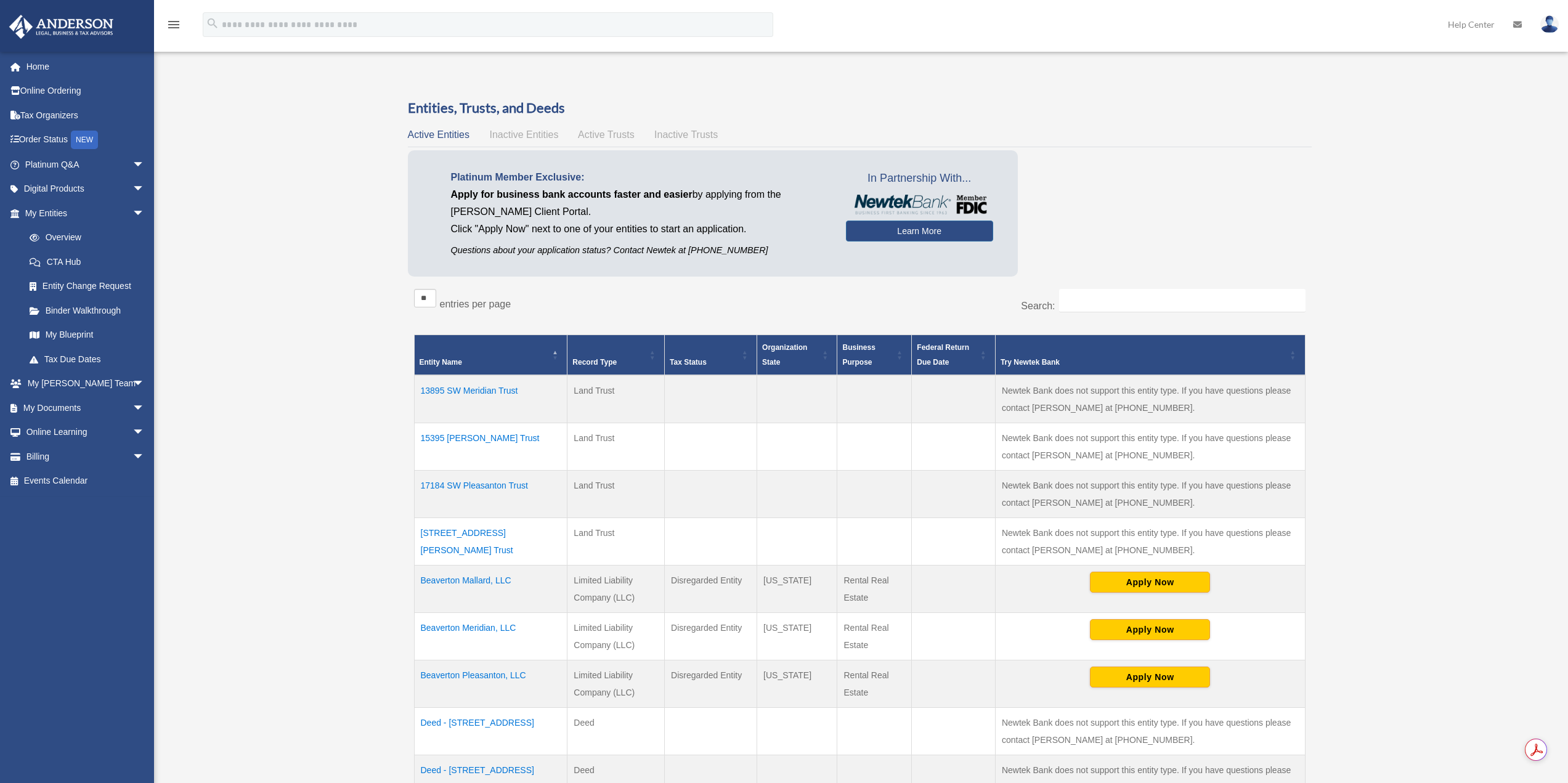
click at [489, 534] on td "255 Harrison Street Trust" at bounding box center [490, 541] width 153 height 48
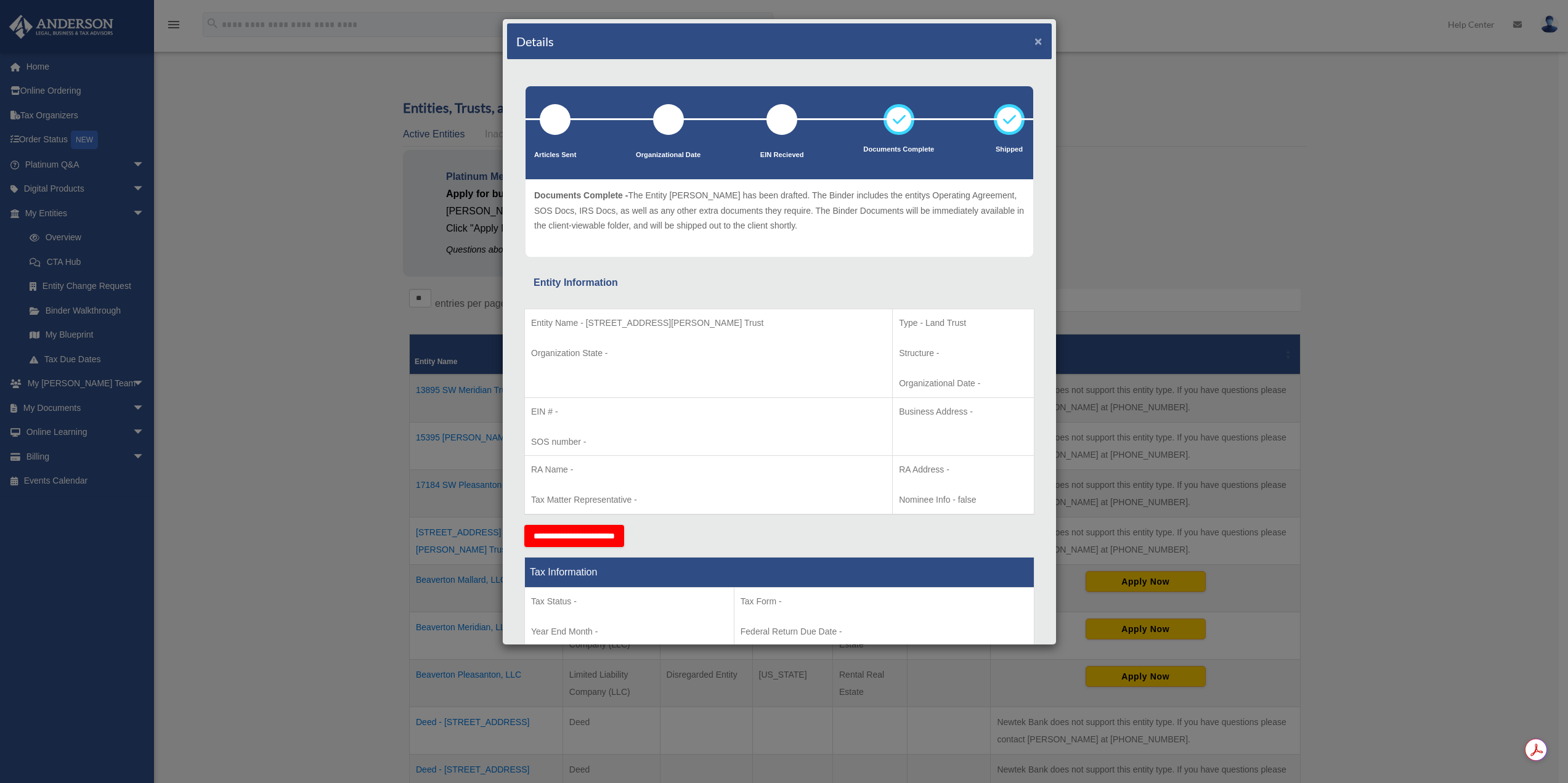
click at [1034, 39] on button "×" at bounding box center [1038, 41] width 8 height 13
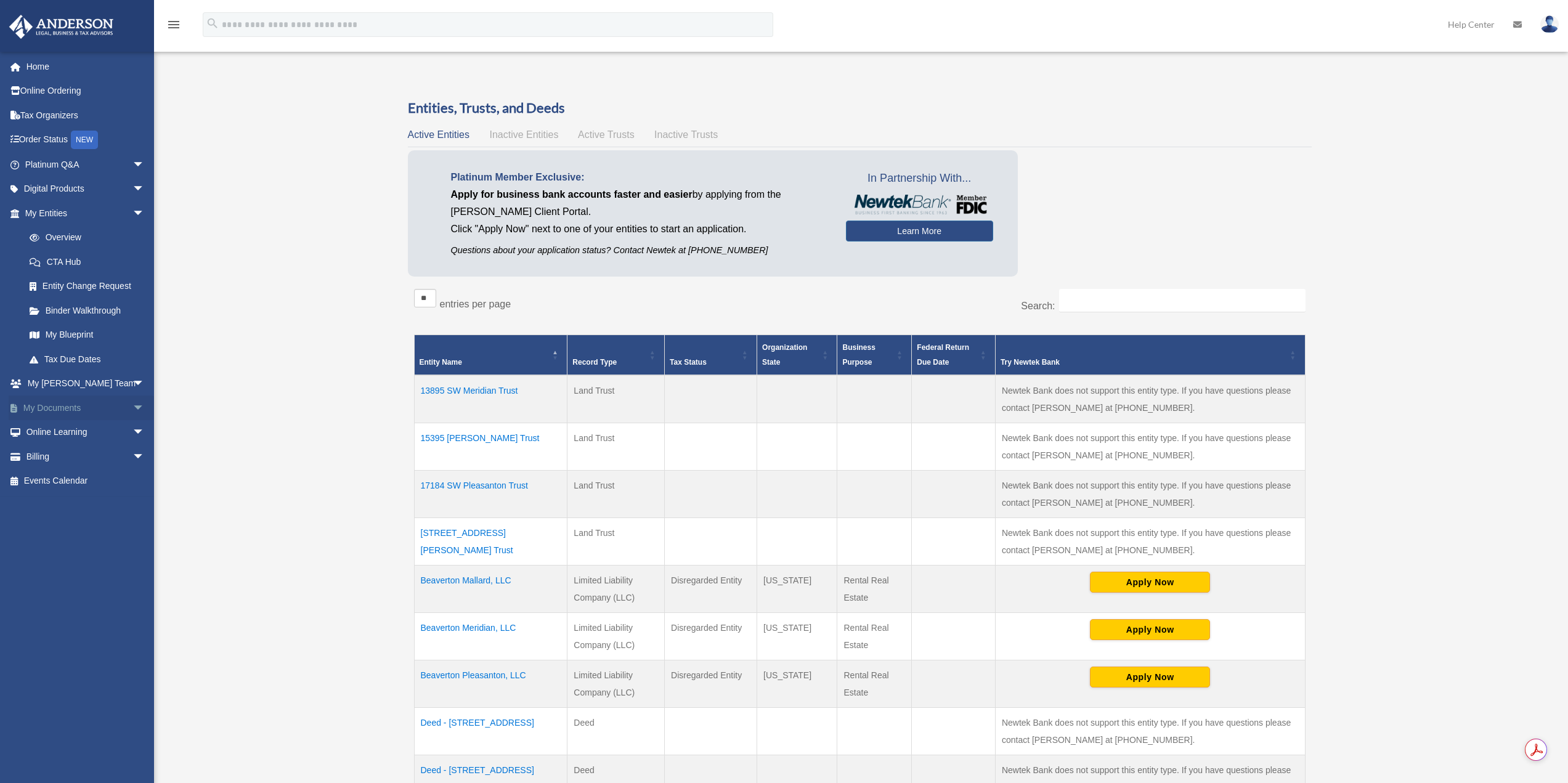
click at [68, 411] on link "My Documents arrow_drop_down" at bounding box center [86, 407] width 155 height 25
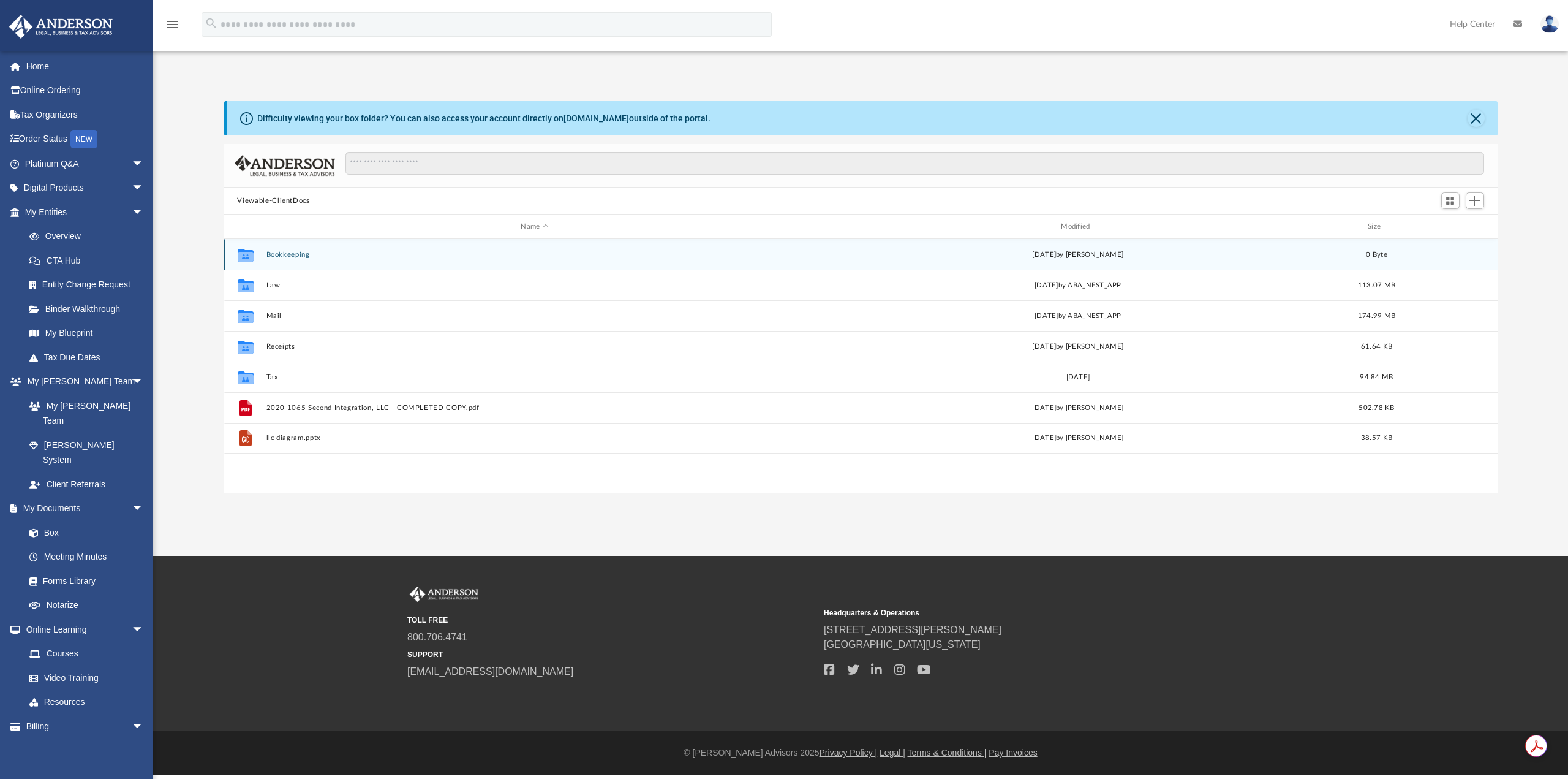
scroll to position [270, 1264]
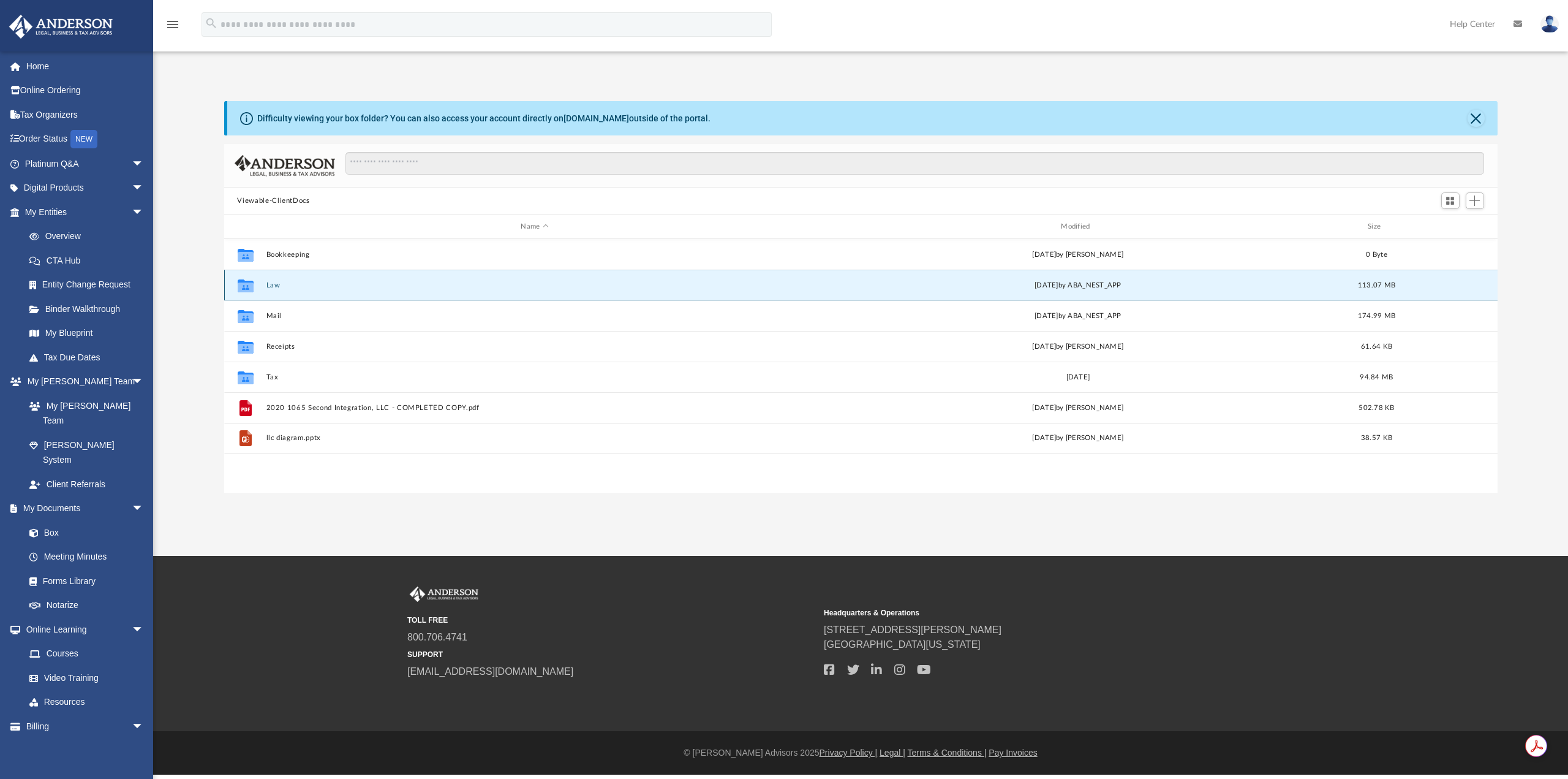
click at [276, 288] on button "Law" at bounding box center [535, 284] width 538 height 8
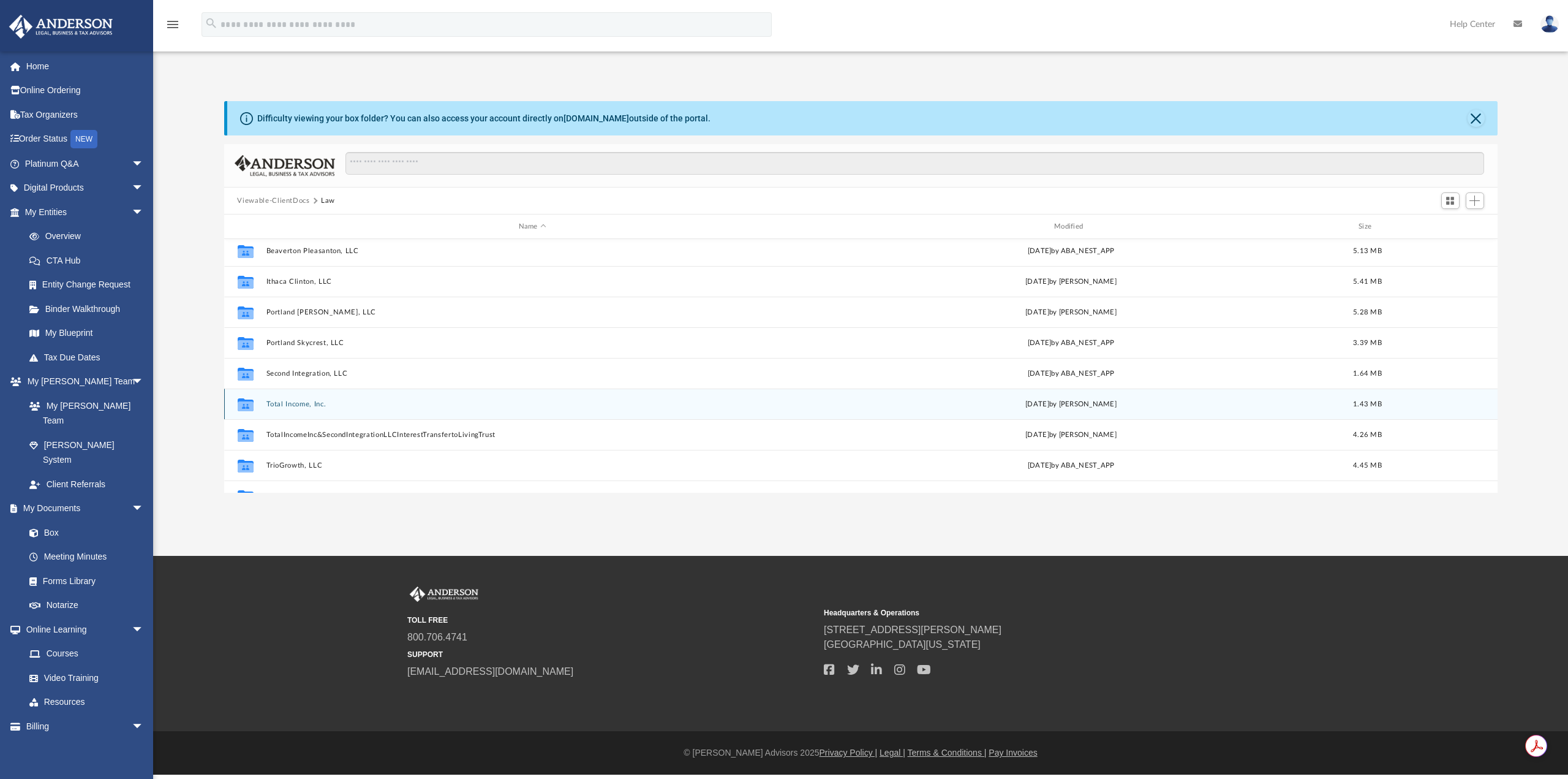
scroll to position [114, 0]
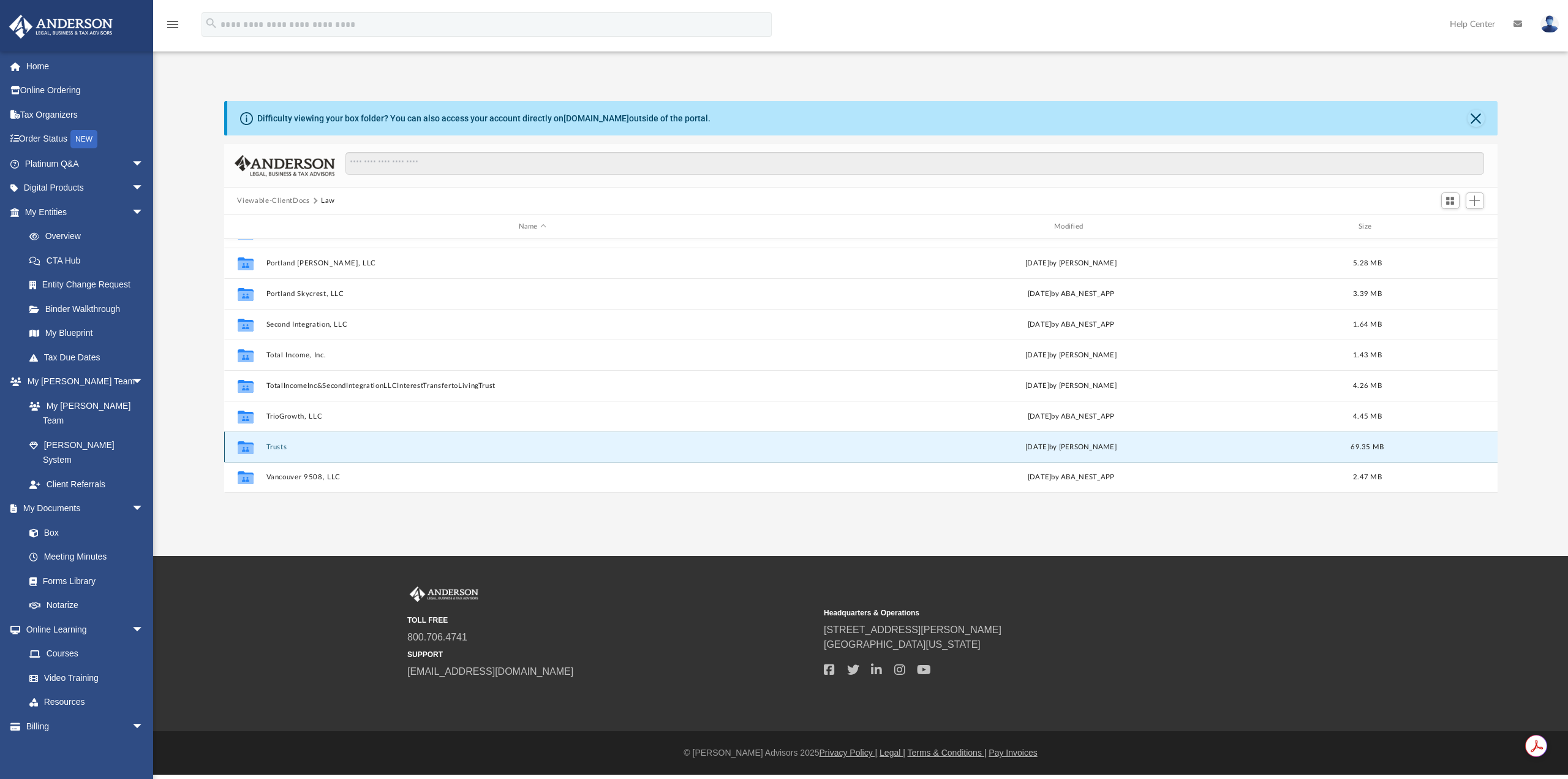
click at [279, 451] on button "Trusts" at bounding box center [532, 446] width 533 height 8
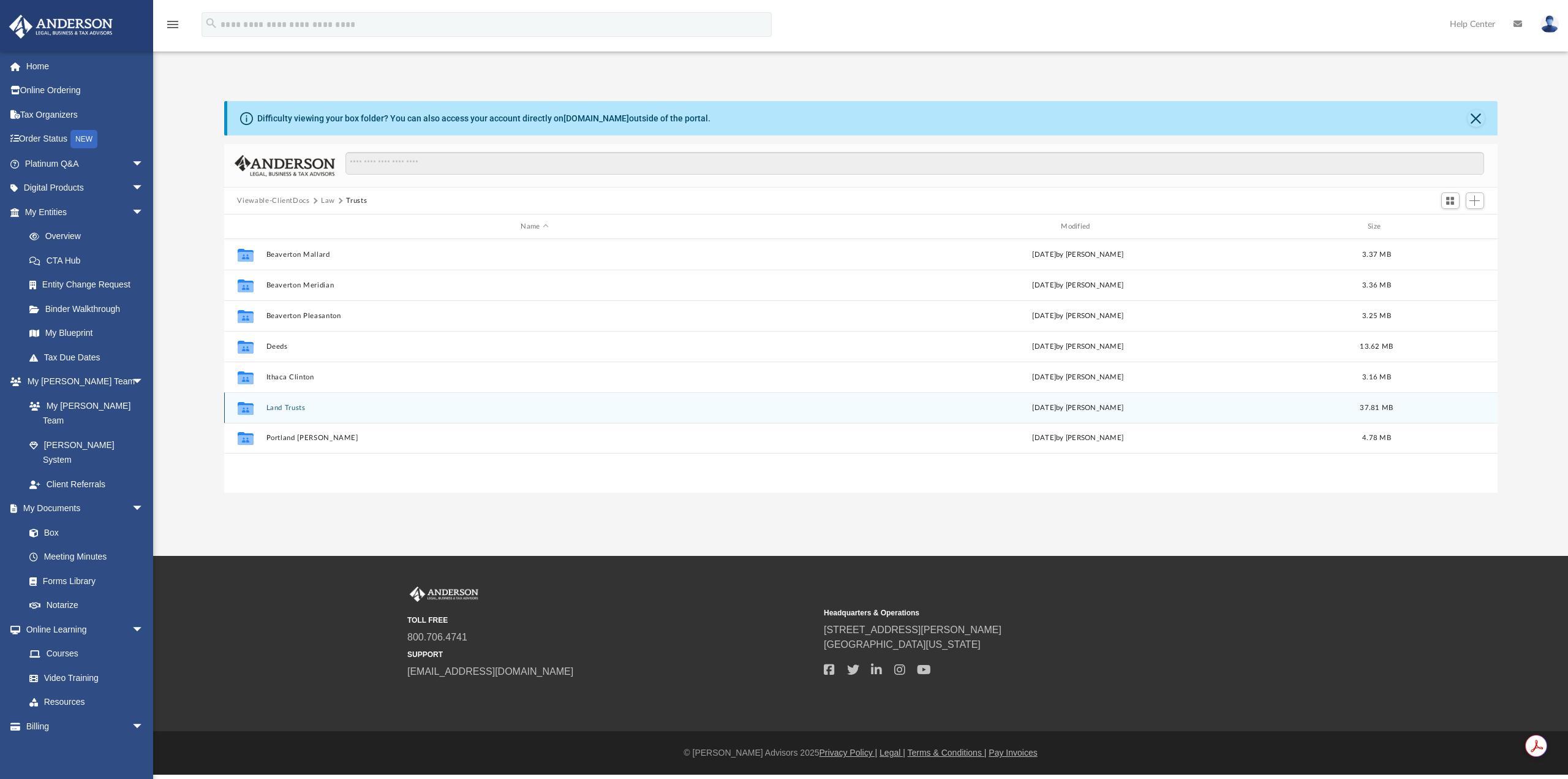
click at [282, 410] on button "Land Trusts" at bounding box center [535, 407] width 538 height 8
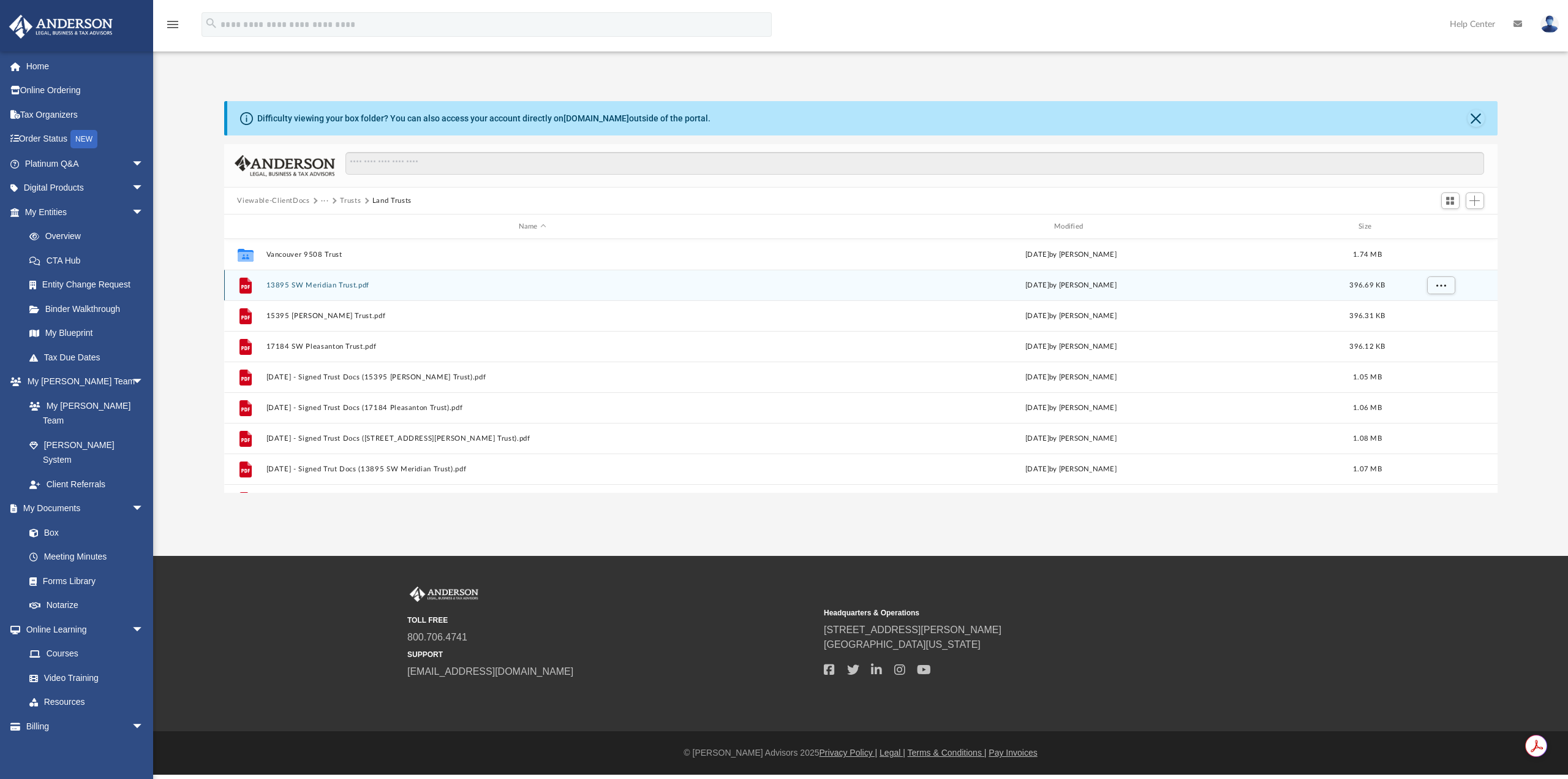
click at [345, 285] on button "13895 SW Meridian Trust.pdf" at bounding box center [532, 284] width 533 height 8
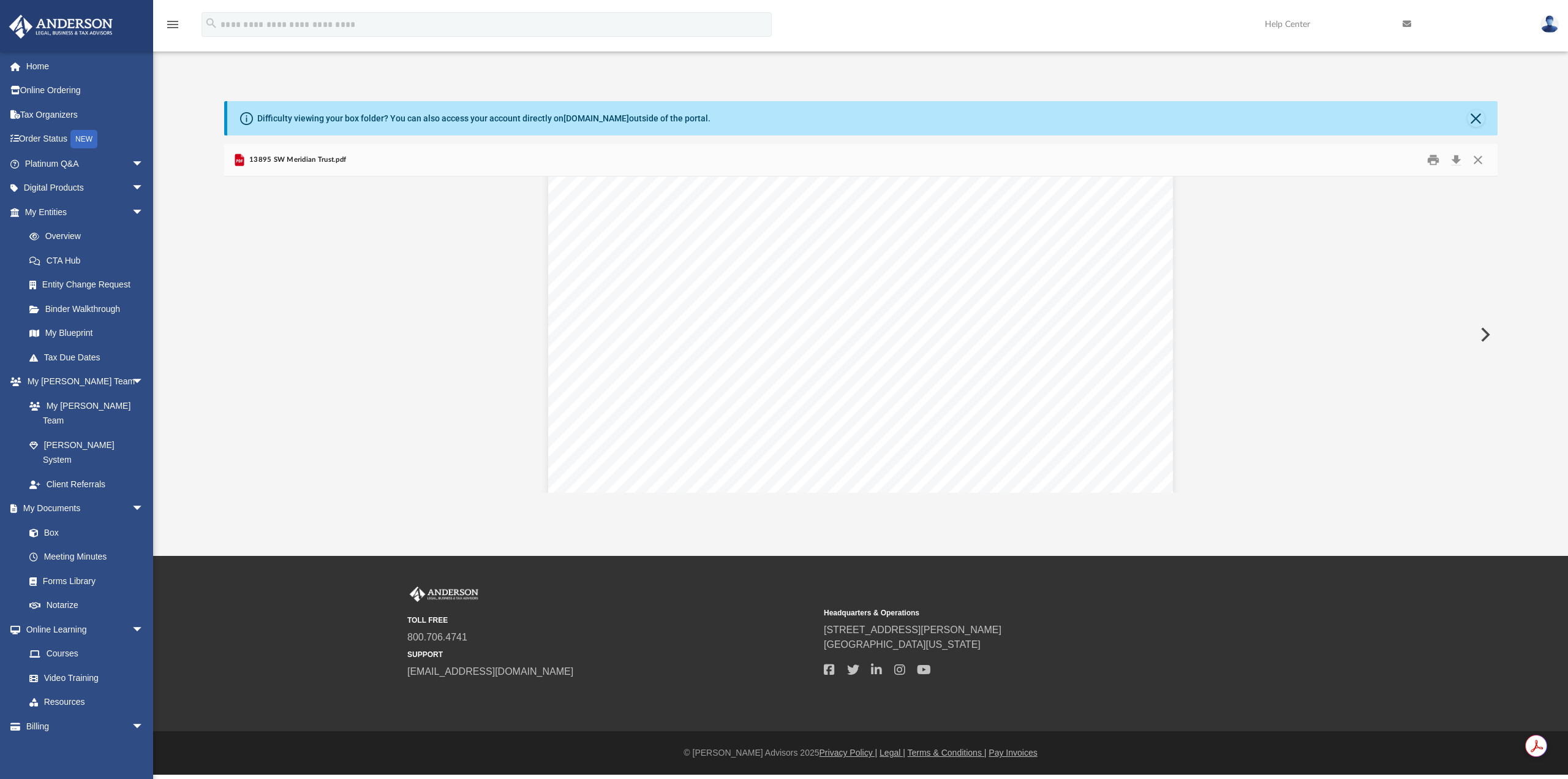
scroll to position [9191, 0]
